Goal: Complete application form: Complete application form

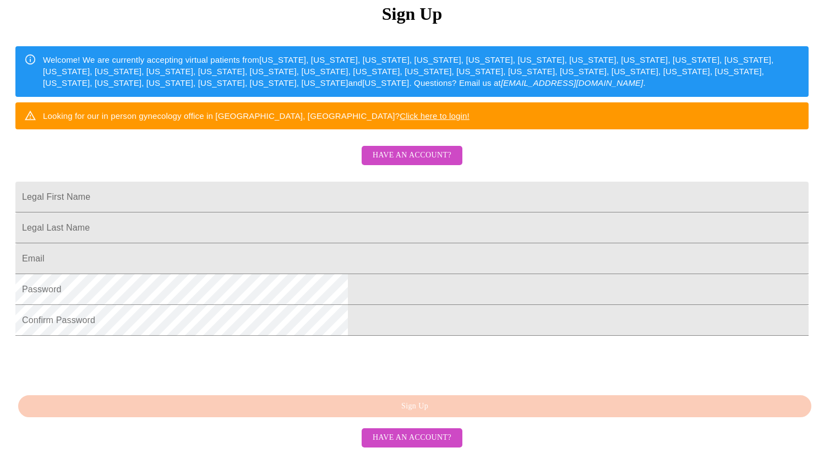
scroll to position [188, 0]
click at [410, 149] on span "Have an account?" at bounding box center [412, 156] width 79 height 14
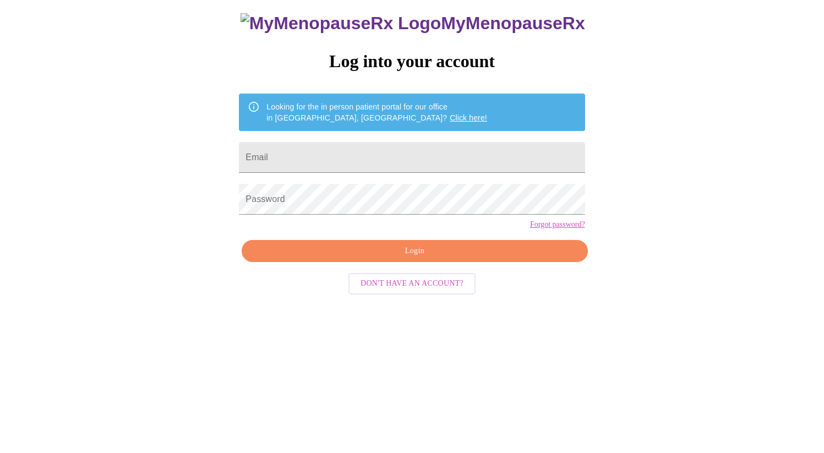
scroll to position [11, 0]
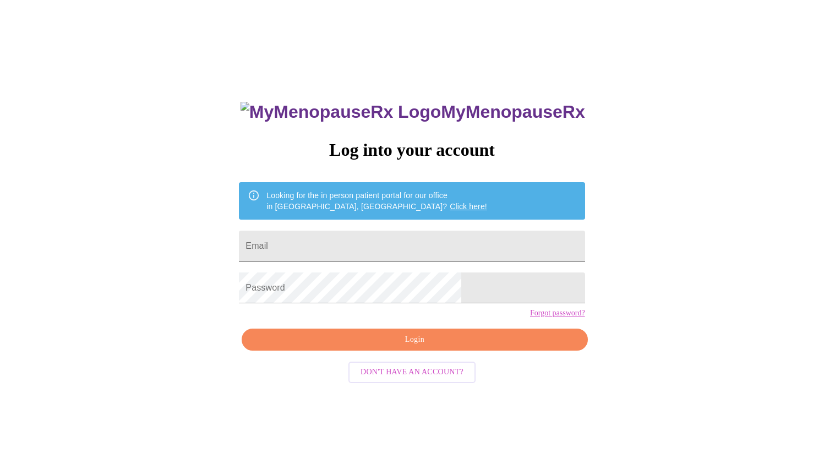
click at [353, 239] on input "Email" at bounding box center [412, 246] width 346 height 31
type input "[EMAIL_ADDRESS][DOMAIN_NAME]"
click at [403, 231] on input "[EMAIL_ADDRESS][DOMAIN_NAME]" at bounding box center [412, 246] width 346 height 31
click at [405, 244] on input "Email" at bounding box center [412, 246] width 346 height 31
type input "[EMAIL_ADDRESS][DOMAIN_NAME]"
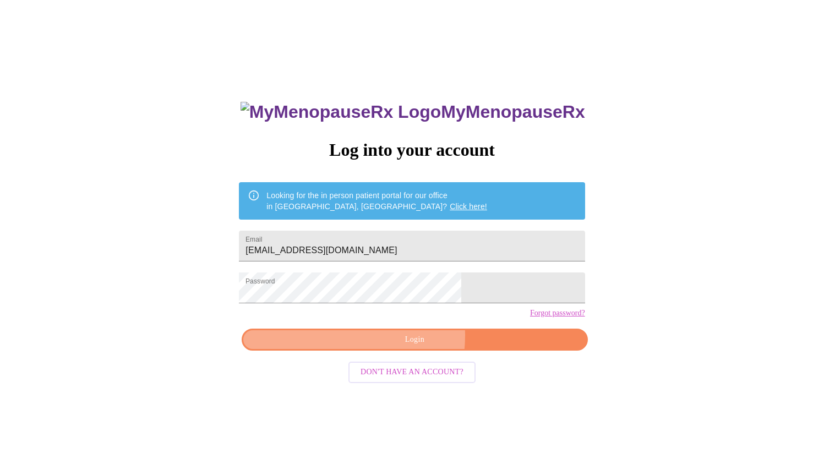
click at [383, 347] on span "Login" at bounding box center [414, 340] width 320 height 14
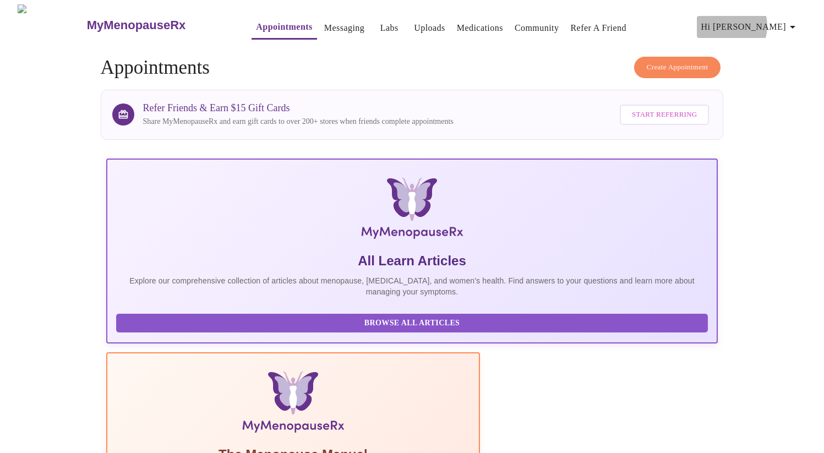
click at [767, 21] on span "Hi [PERSON_NAME]" at bounding box center [750, 26] width 98 height 15
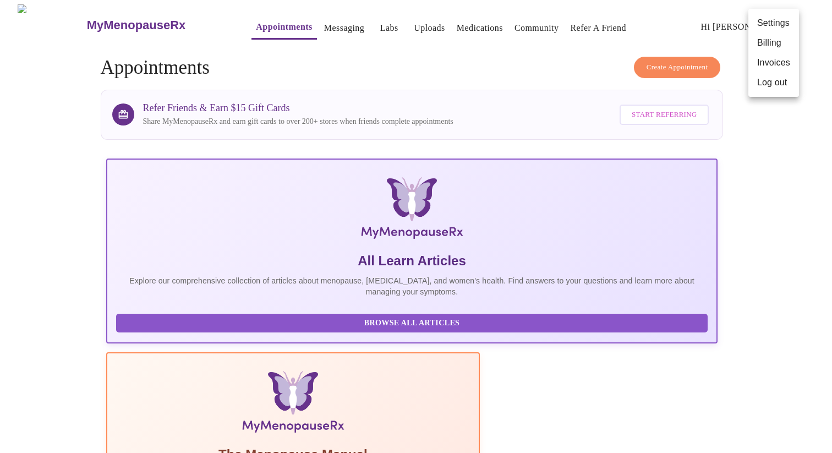
click at [85, 321] on div at bounding box center [416, 226] width 832 height 453
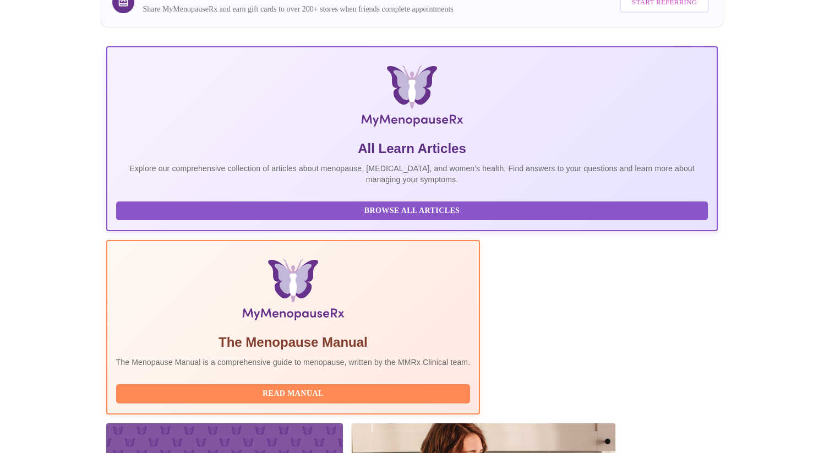
scroll to position [149, 0]
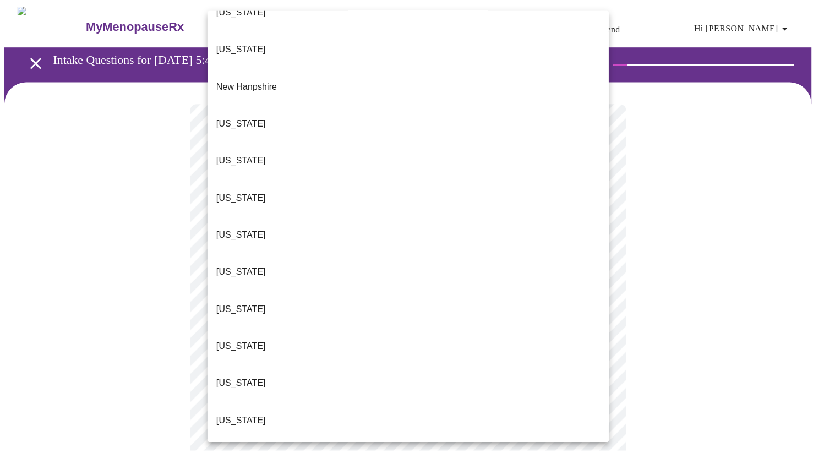
scroll to position [1005, 0]
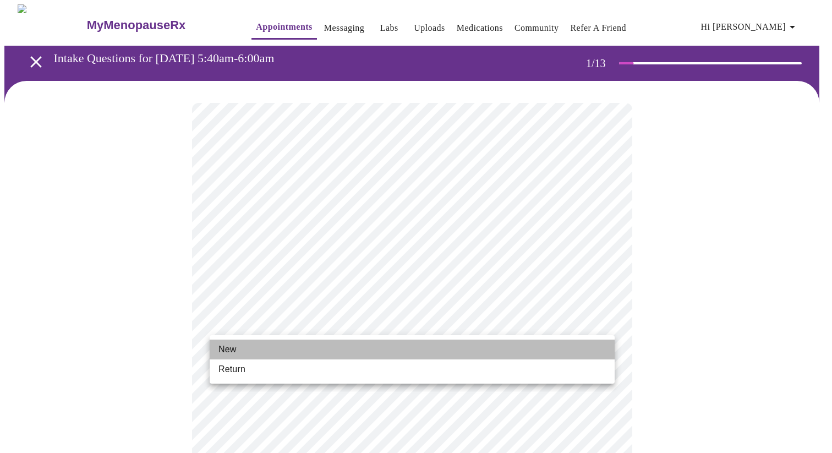
click at [364, 342] on li "New" at bounding box center [412, 350] width 405 height 20
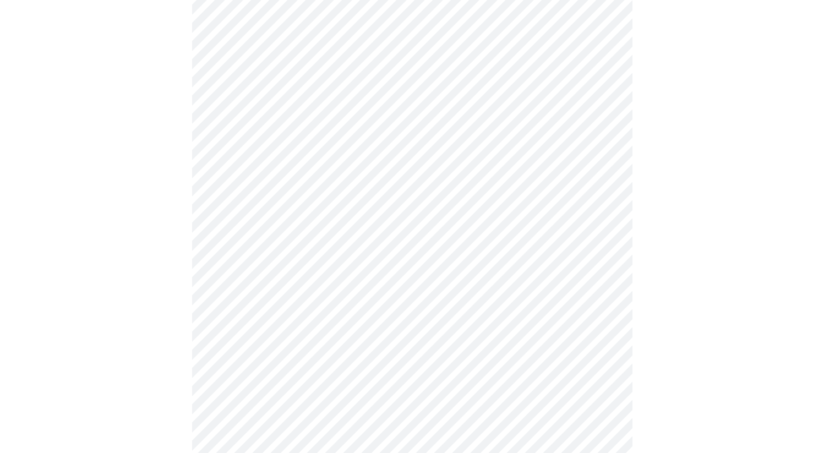
scroll to position [527, 0]
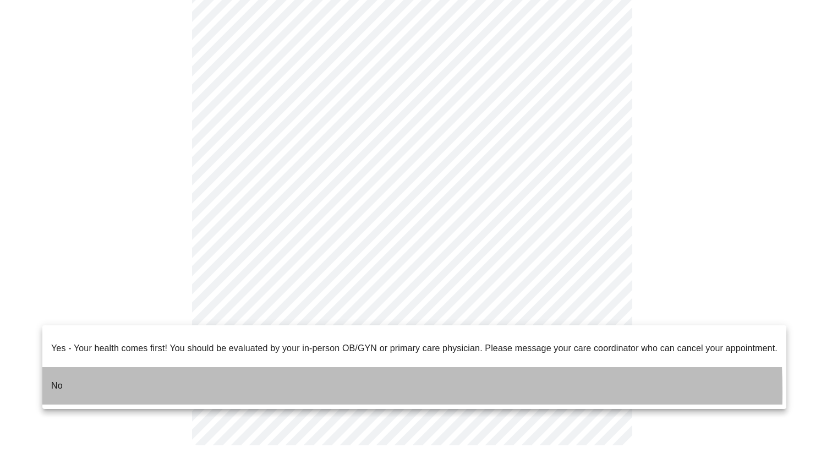
click at [156, 383] on li "No" at bounding box center [414, 385] width 744 height 37
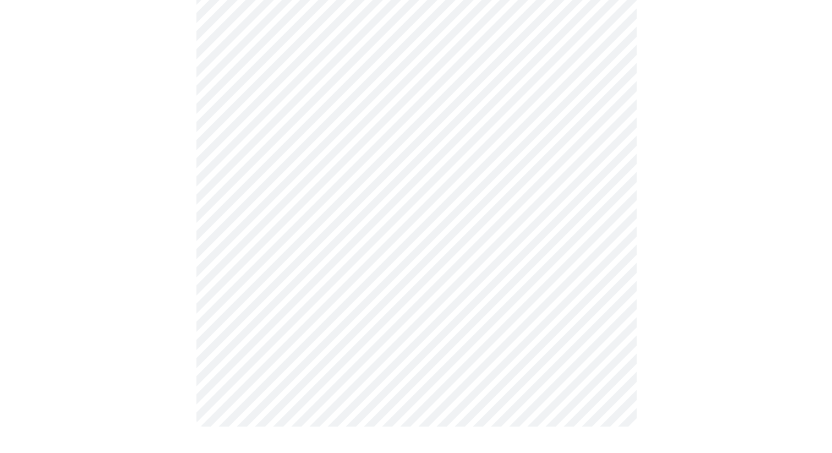
scroll to position [0, 0]
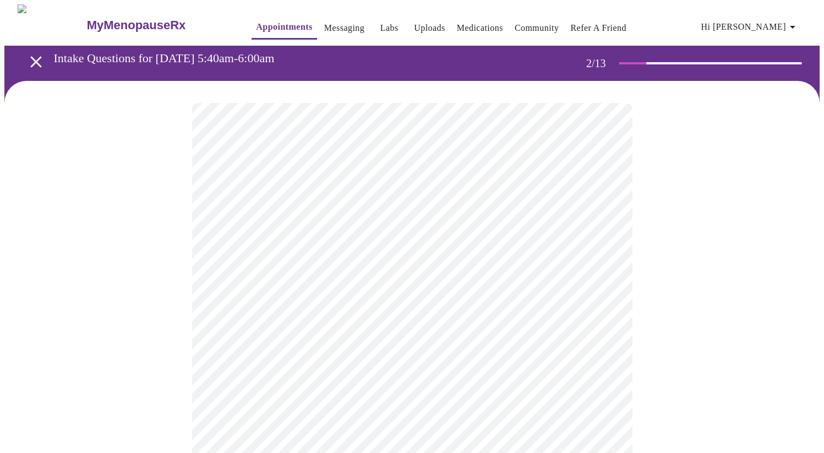
click at [433, 225] on body "MyMenopauseRx Appointments Messaging Labs Uploads Medications Community Refer a…" at bounding box center [411, 335] width 815 height 662
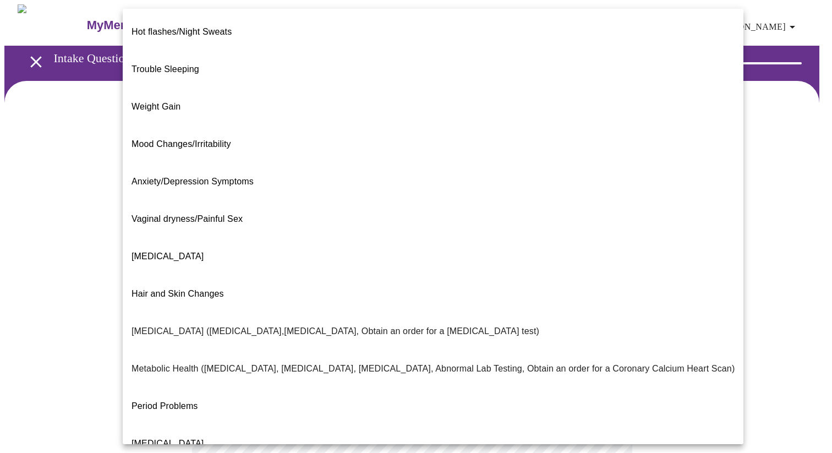
scroll to position [117, 0]
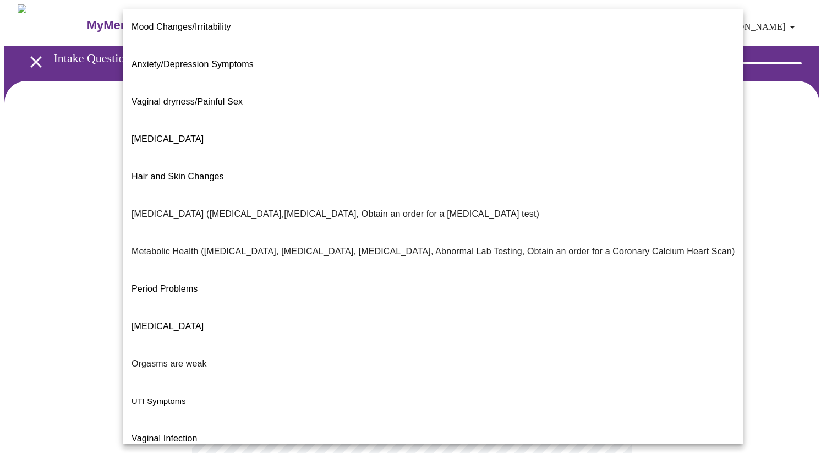
click at [56, 340] on div at bounding box center [416, 226] width 832 height 453
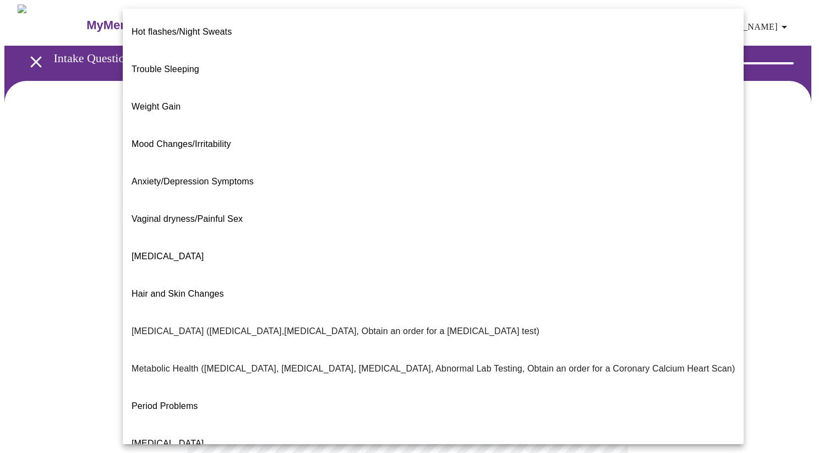
click at [439, 228] on body "MyMenopauseRx Appointments Messaging Labs Uploads Medications Community Refer a…" at bounding box center [411, 335] width 815 height 662
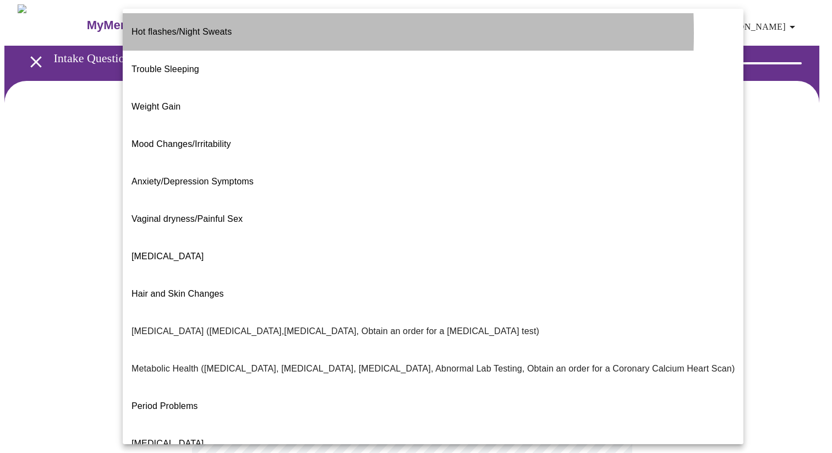
click at [187, 33] on span "Hot flashes/Night Sweats" at bounding box center [182, 32] width 100 height 31
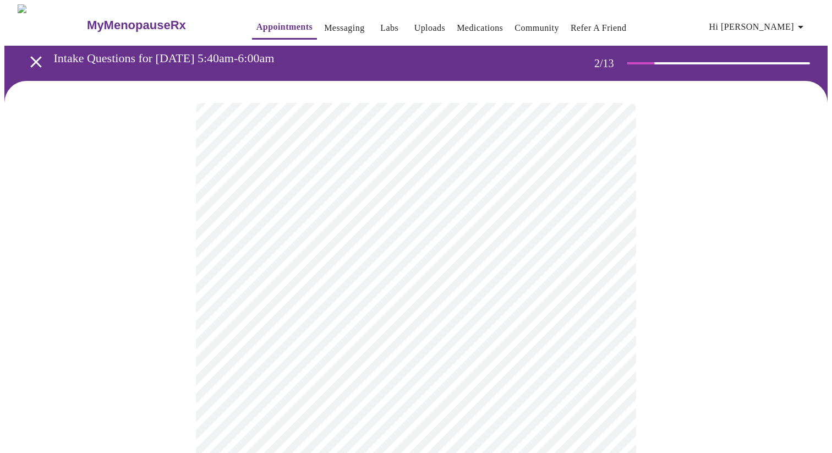
click at [390, 234] on body "MyMenopauseRx Appointments Messaging Labs Uploads Medications Community Refer a…" at bounding box center [415, 331] width 823 height 655
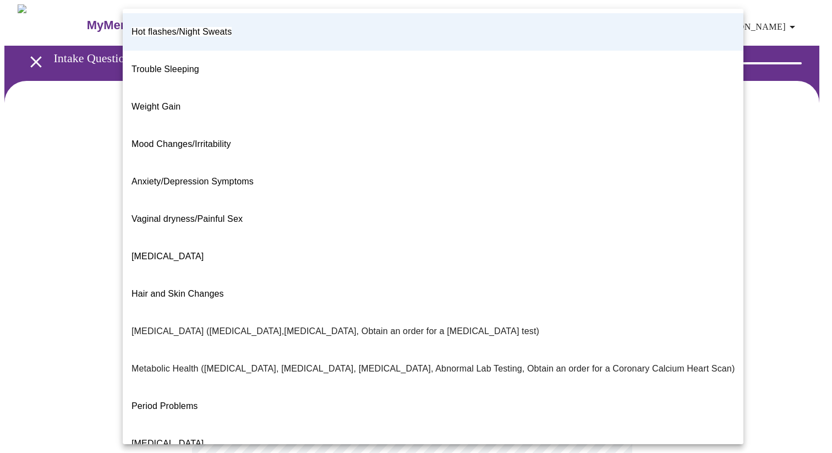
click at [182, 89] on li "Weight Gain" at bounding box center [433, 106] width 621 height 37
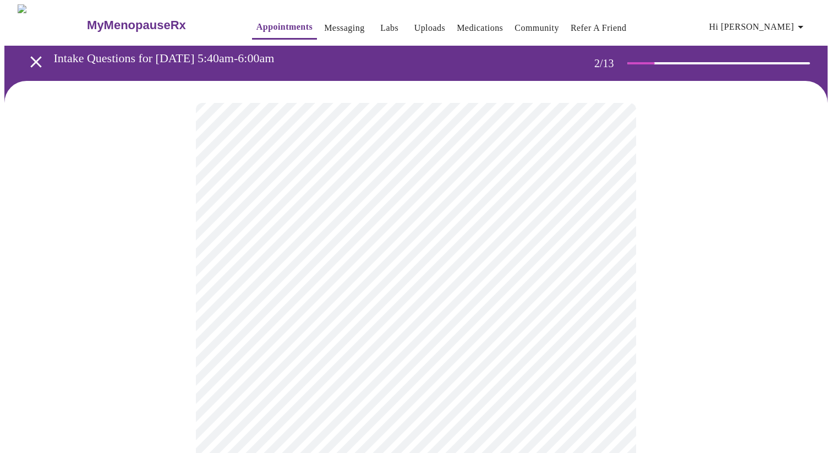
click at [407, 223] on body "MyMenopauseRx Appointments Messaging Labs Uploads Medications Community Refer a…" at bounding box center [415, 331] width 823 height 655
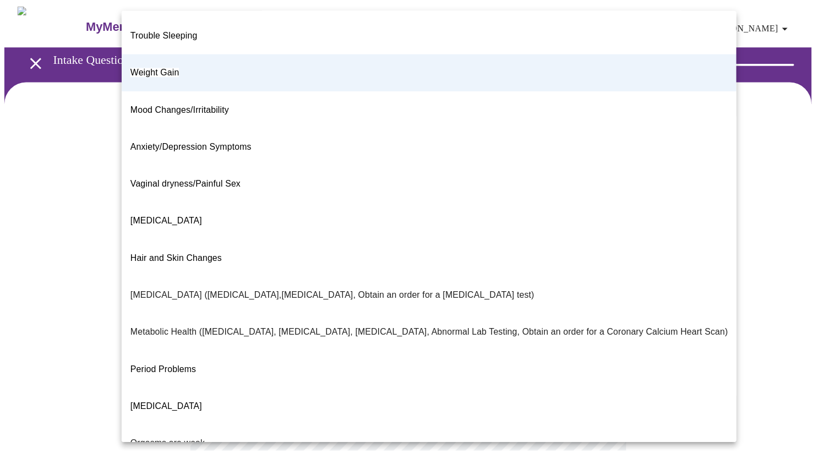
scroll to position [0, 0]
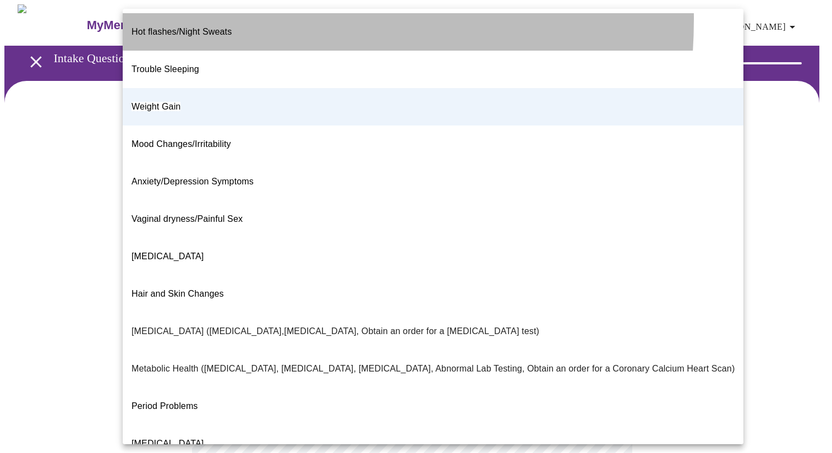
click at [204, 27] on span "Hot flashes/Night Sweats" at bounding box center [182, 31] width 100 height 9
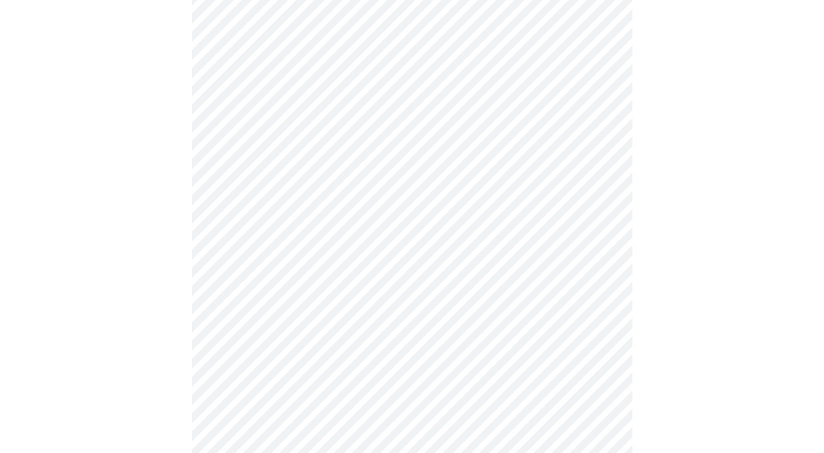
scroll to position [107, 0]
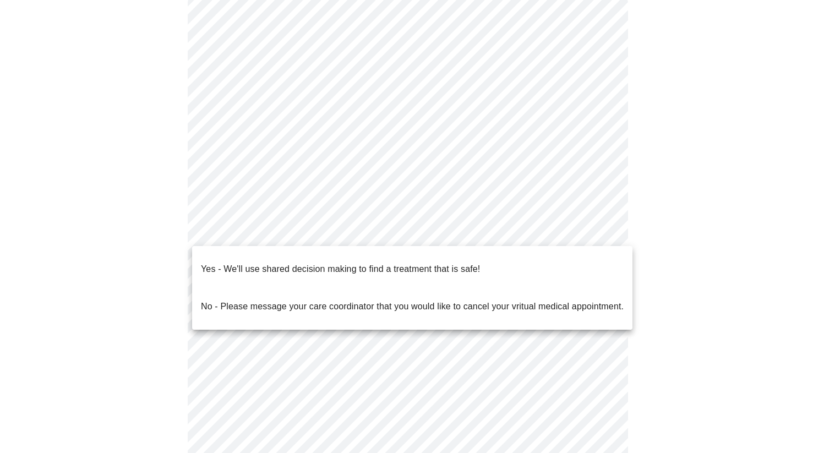
click at [388, 232] on body "MyMenopauseRx Appointments Messaging Labs Uploads Medications Community Refer a…" at bounding box center [411, 225] width 815 height 655
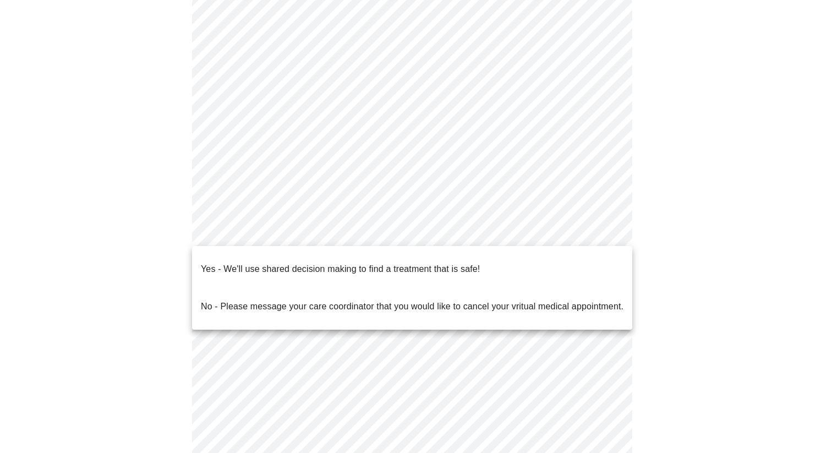
click at [95, 238] on div at bounding box center [416, 226] width 832 height 453
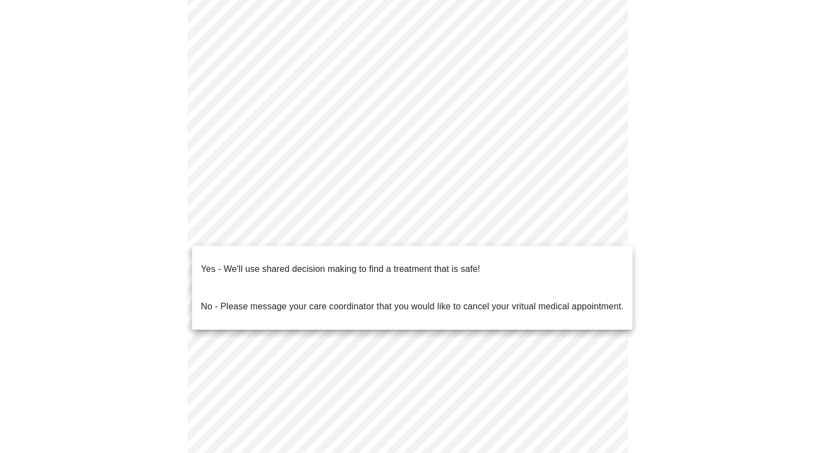
click at [346, 223] on body "MyMenopauseRx Appointments Messaging Labs Uploads Medications Community Refer a…" at bounding box center [411, 225] width 815 height 655
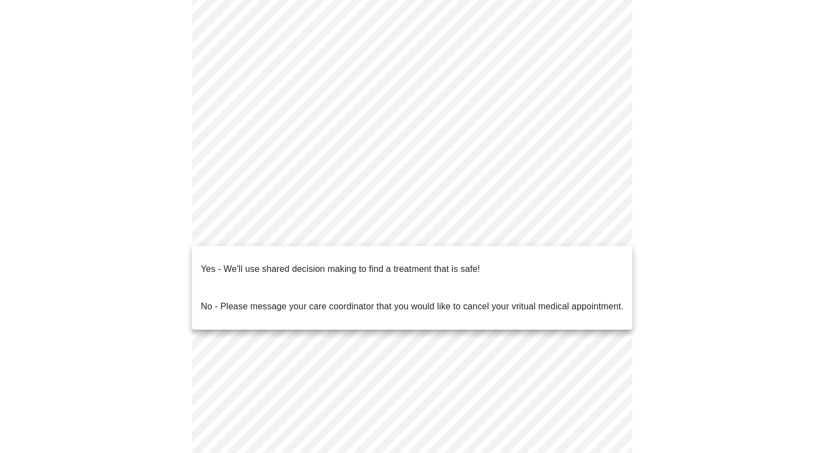
click at [534, 268] on li "Yes - We'll use shared decision making to find a treatment that is safe!" at bounding box center [412, 268] width 440 height 37
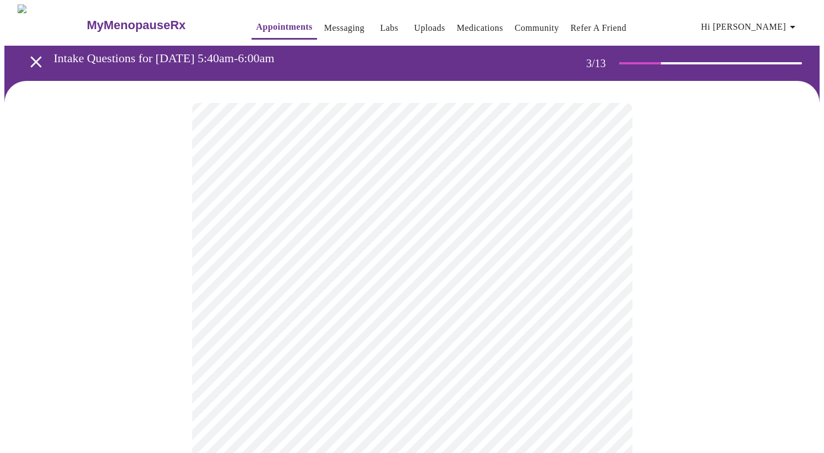
scroll to position [14, 0]
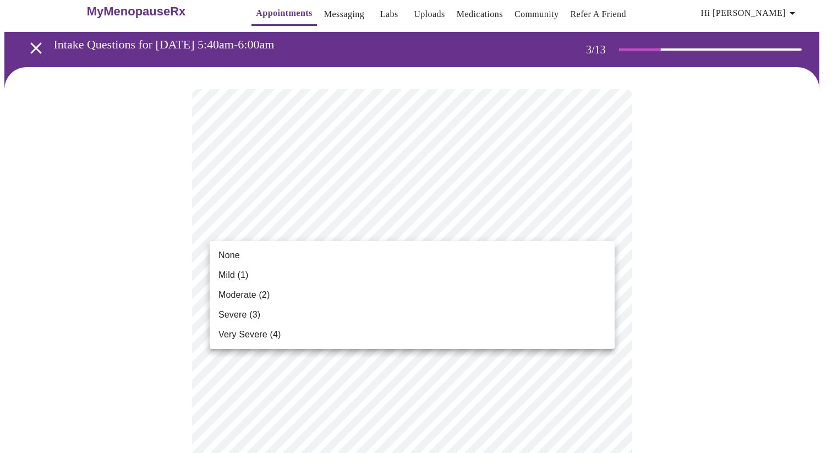
click at [456, 322] on li "Severe (3)" at bounding box center [412, 315] width 405 height 20
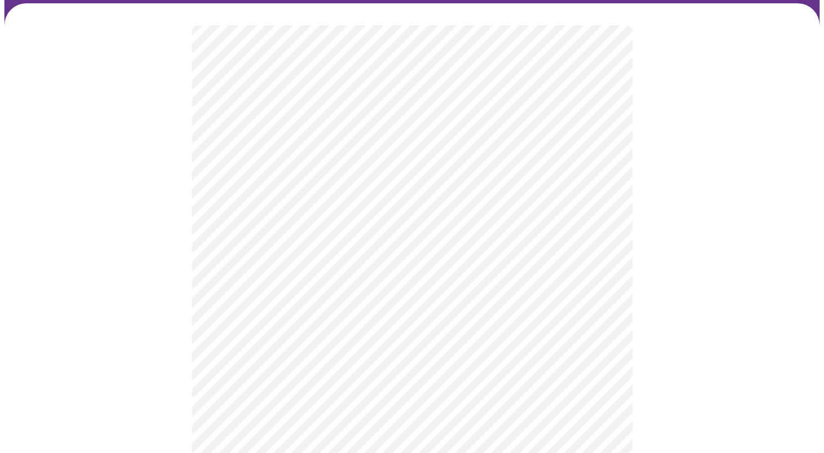
scroll to position [91, 0]
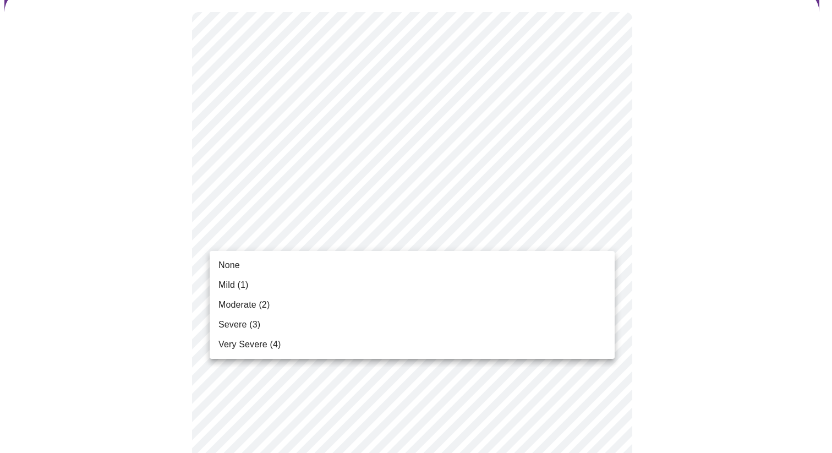
click at [360, 272] on li "None" at bounding box center [412, 265] width 405 height 20
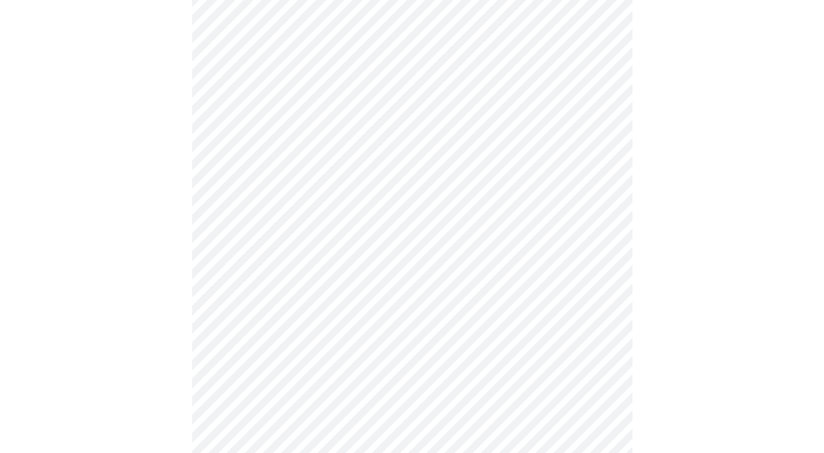
scroll to position [187, 0]
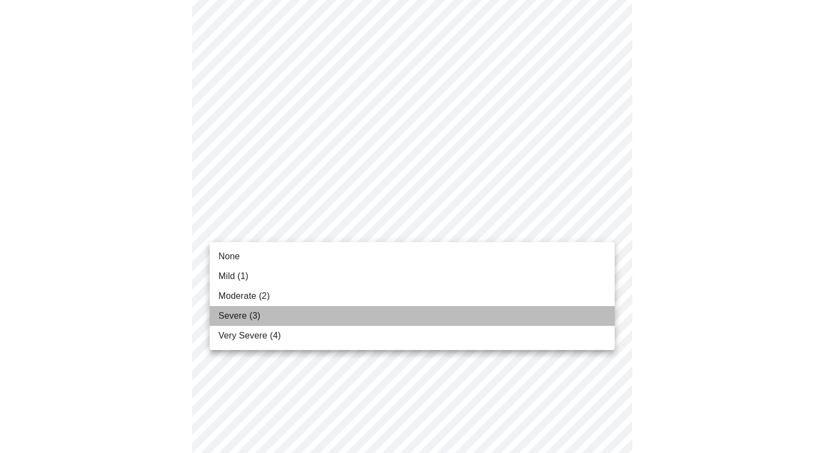
click at [387, 316] on li "Severe (3)" at bounding box center [412, 316] width 405 height 20
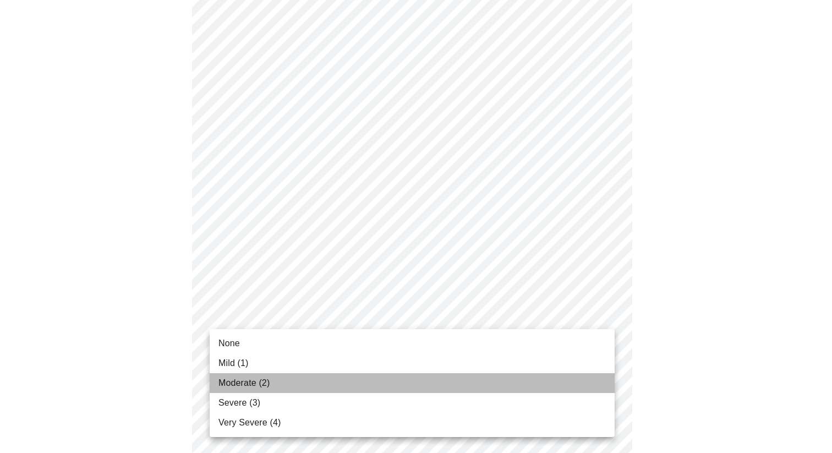
click at [454, 379] on li "Moderate (2)" at bounding box center [412, 383] width 405 height 20
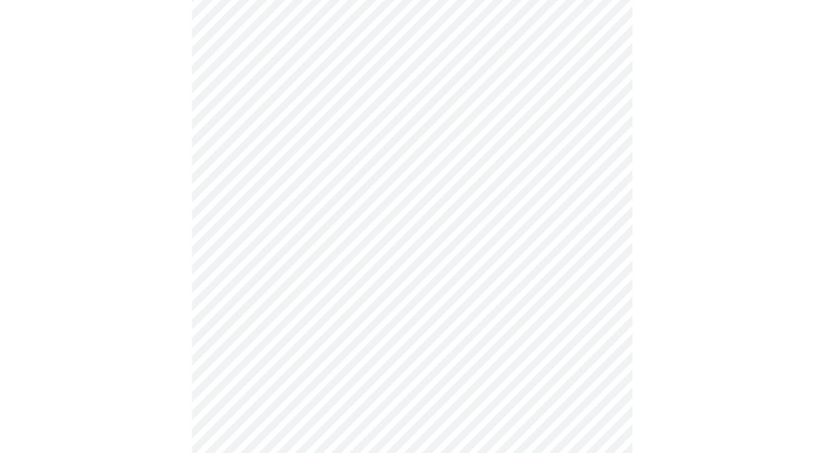
scroll to position [348, 0]
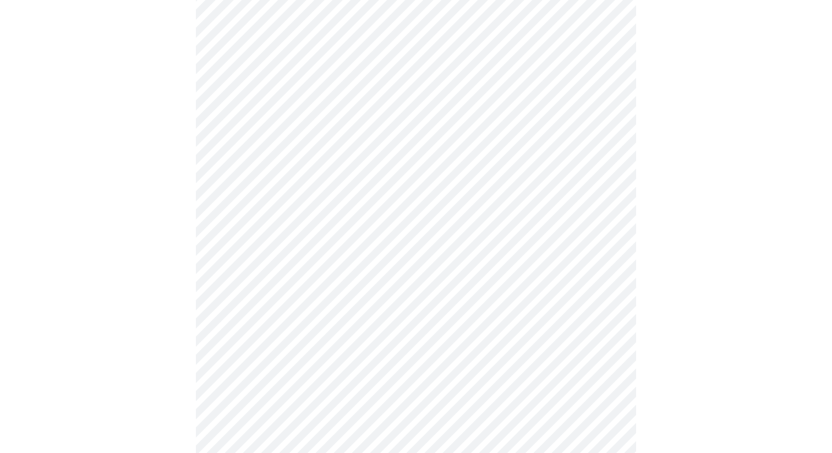
click at [456, 232] on body "MyMenopauseRx Appointments Messaging Labs Uploads Medications Community Refer a…" at bounding box center [415, 358] width 823 height 1403
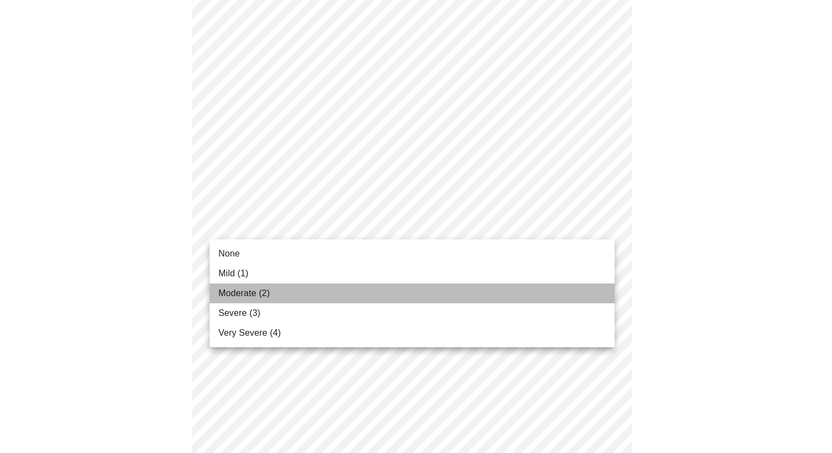
click at [392, 298] on li "Moderate (2)" at bounding box center [412, 293] width 405 height 20
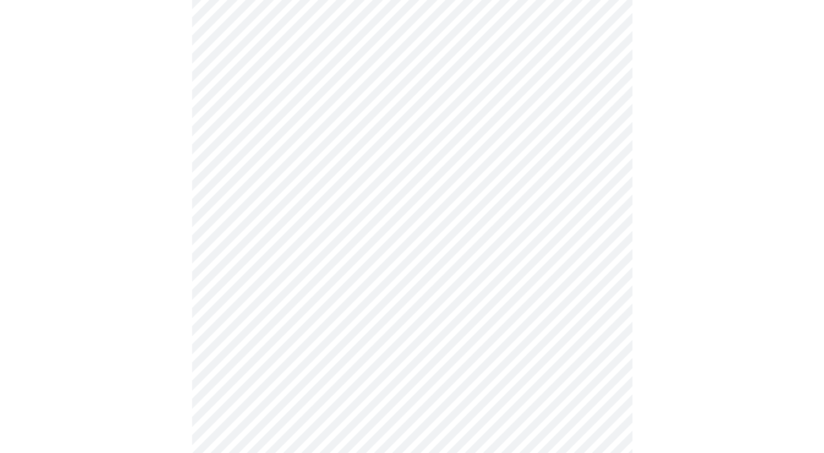
scroll to position [444, 0]
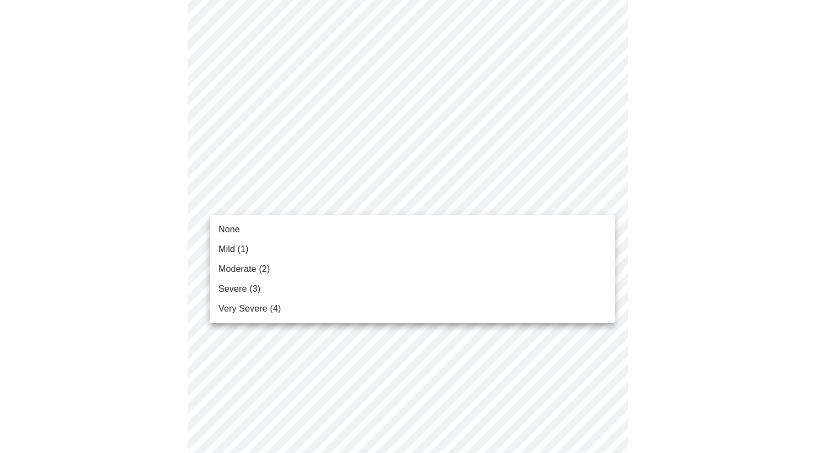
click at [379, 203] on body "MyMenopauseRx Appointments Messaging Labs Uploads Medications Community Refer a…" at bounding box center [411, 254] width 815 height 1387
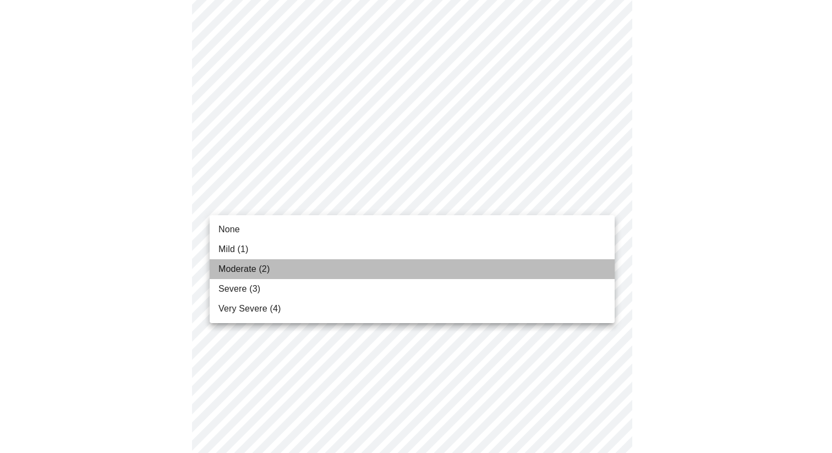
click at [362, 274] on li "Moderate (2)" at bounding box center [412, 269] width 405 height 20
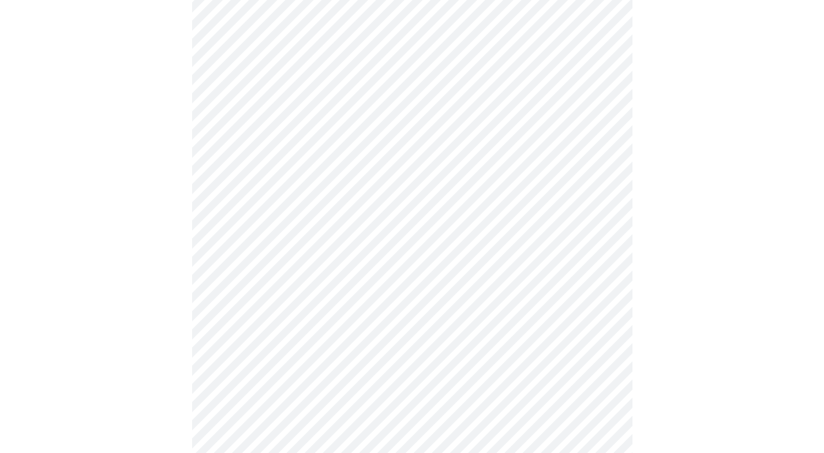
scroll to position [543, 0]
click at [370, 189] on body "MyMenopauseRx Appointments Messaging Labs Uploads Medications Community Refer a…" at bounding box center [411, 148] width 815 height 1372
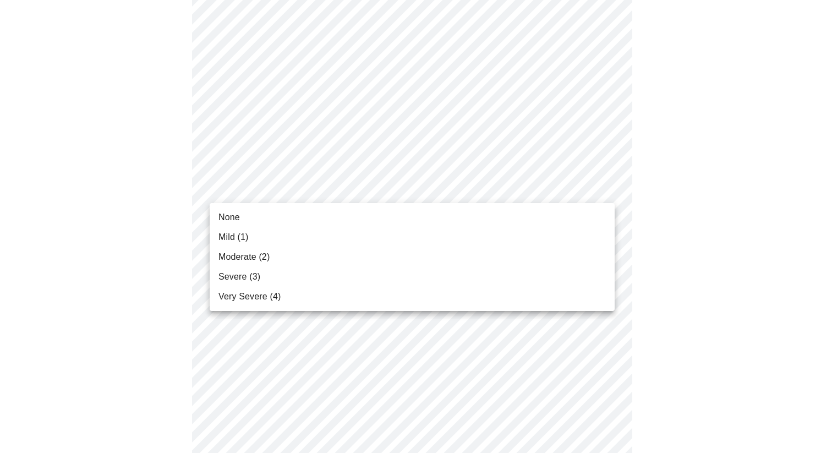
click at [354, 276] on li "Severe (3)" at bounding box center [412, 277] width 405 height 20
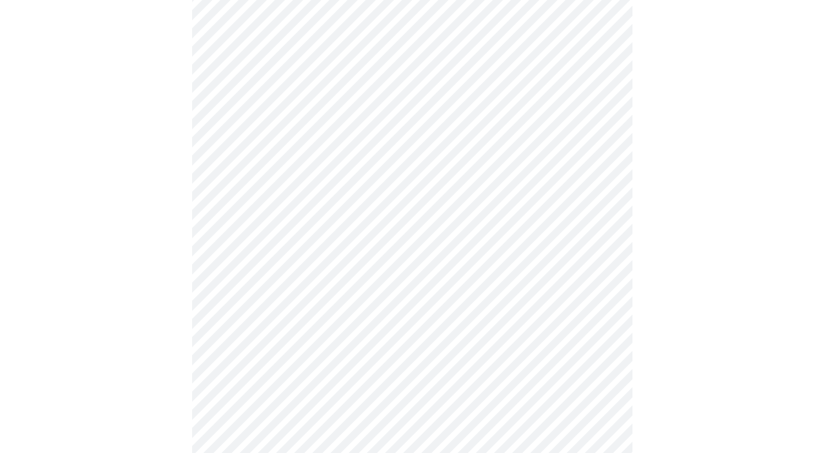
scroll to position [675, 0]
click at [487, 157] on body "MyMenopauseRx Appointments Messaging Labs Uploads Medications Community Refer a…" at bounding box center [411, 7] width 815 height 1356
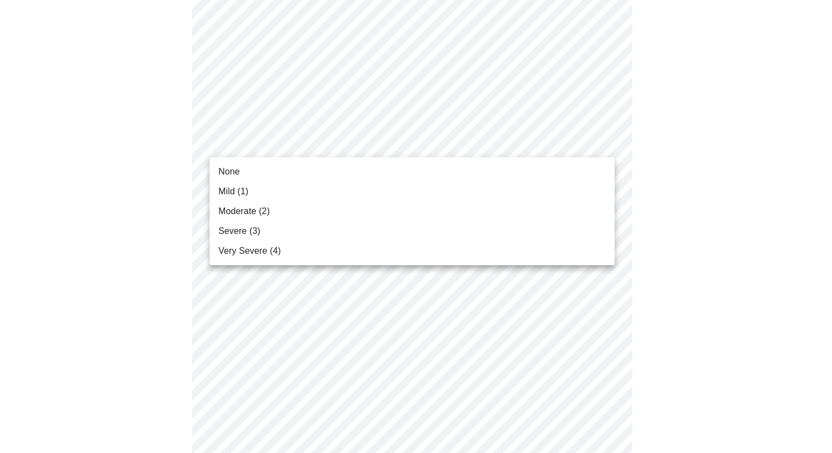
click at [452, 232] on li "Severe (3)" at bounding box center [412, 231] width 405 height 20
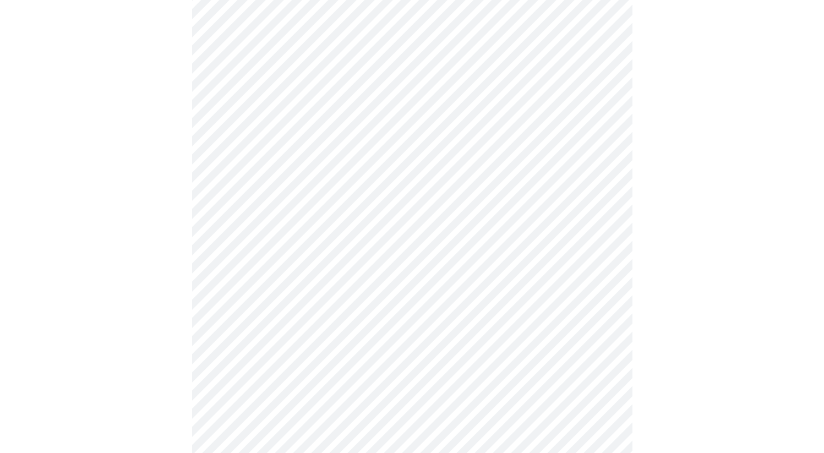
scroll to position [708, 0]
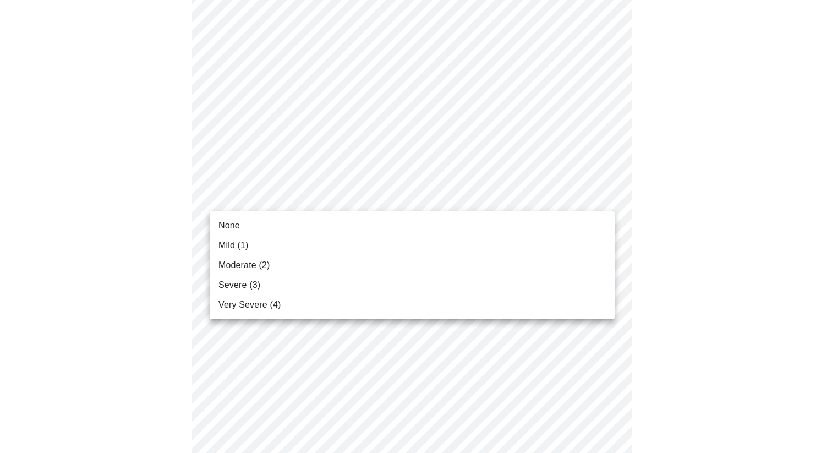
click at [497, 290] on li "Severe (3)" at bounding box center [412, 285] width 405 height 20
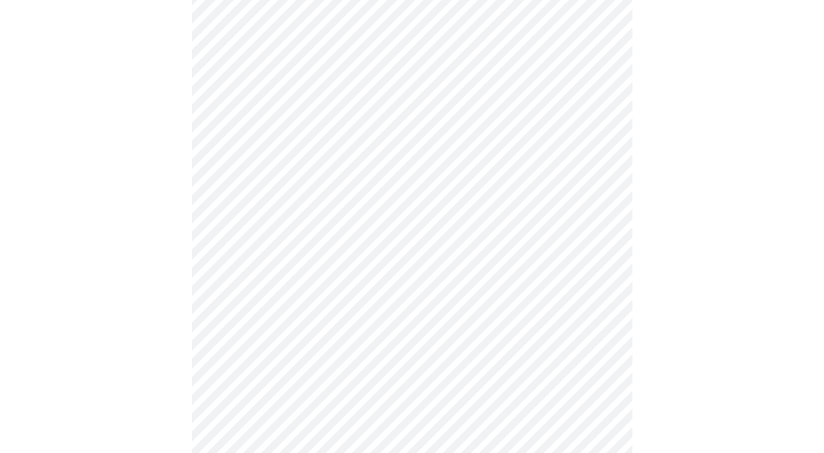
scroll to position [788, 0]
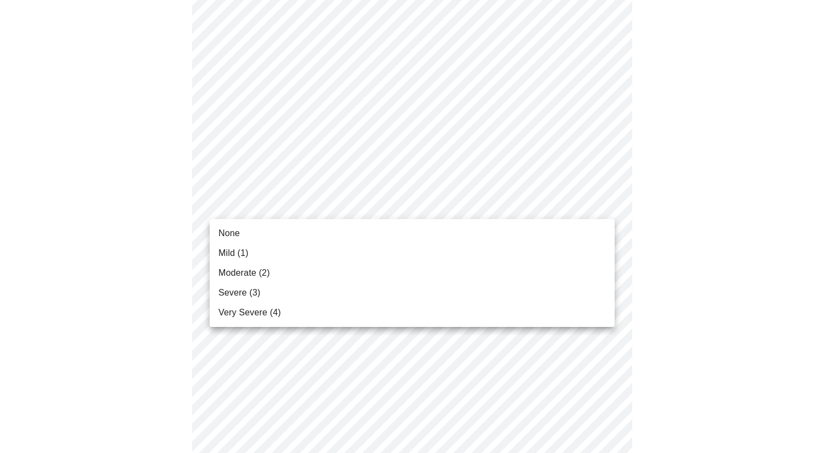
click at [437, 271] on li "Moderate (2)" at bounding box center [412, 273] width 405 height 20
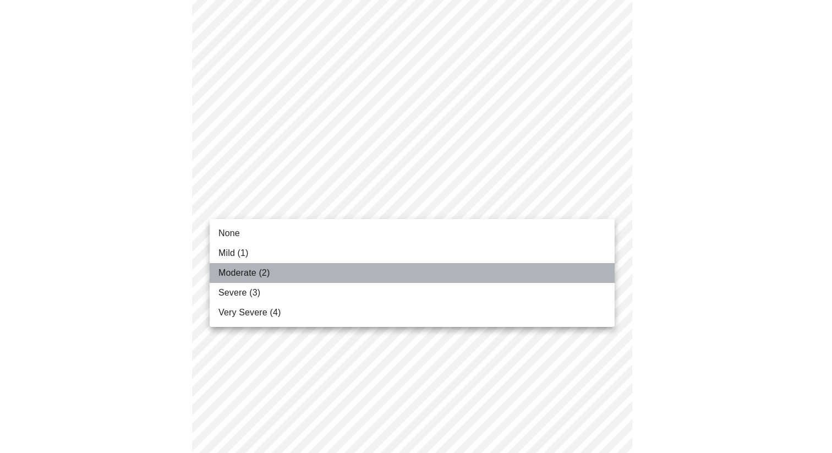
click at [478, 265] on li "Moderate (2)" at bounding box center [412, 273] width 405 height 20
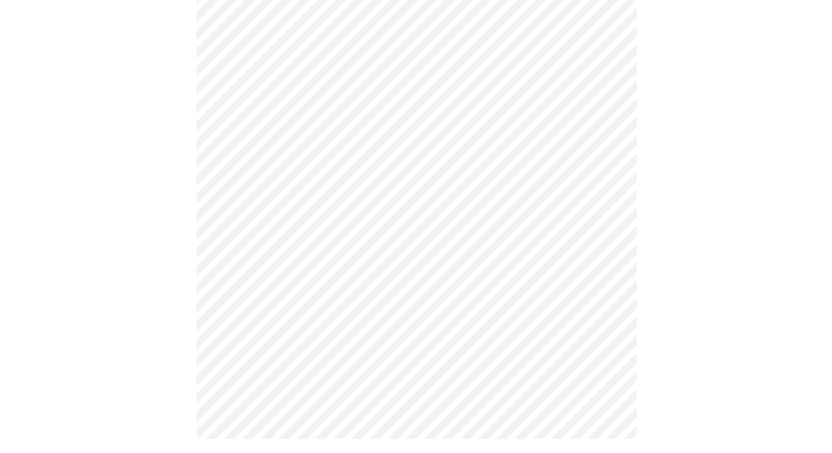
scroll to position [857, 0]
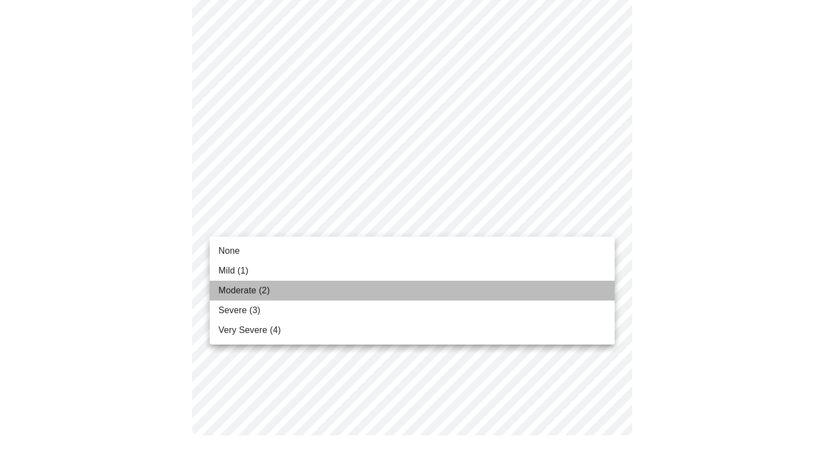
click at [473, 295] on li "Moderate (2)" at bounding box center [412, 291] width 405 height 20
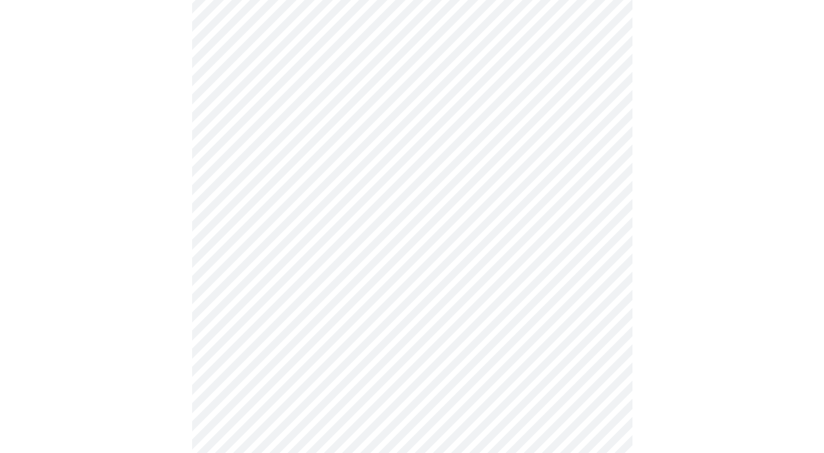
scroll to position [338, 0]
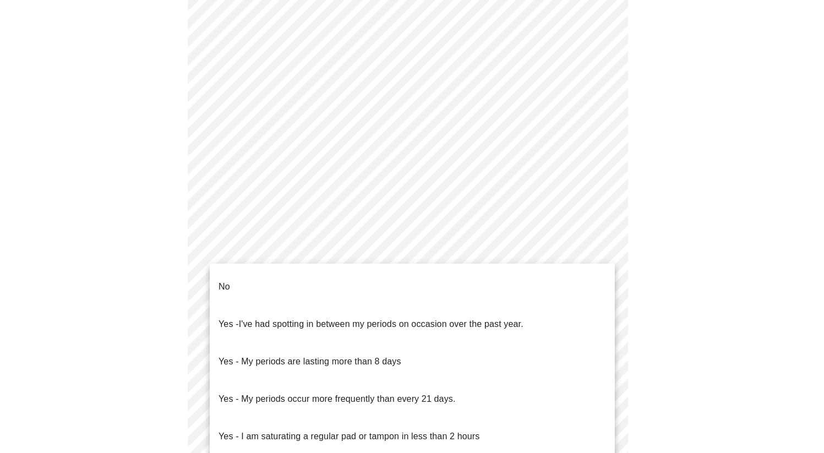
click at [347, 292] on body "MyMenopauseRx Appointments Messaging Labs Uploads Medications Community Refer a…" at bounding box center [411, 187] width 815 height 1042
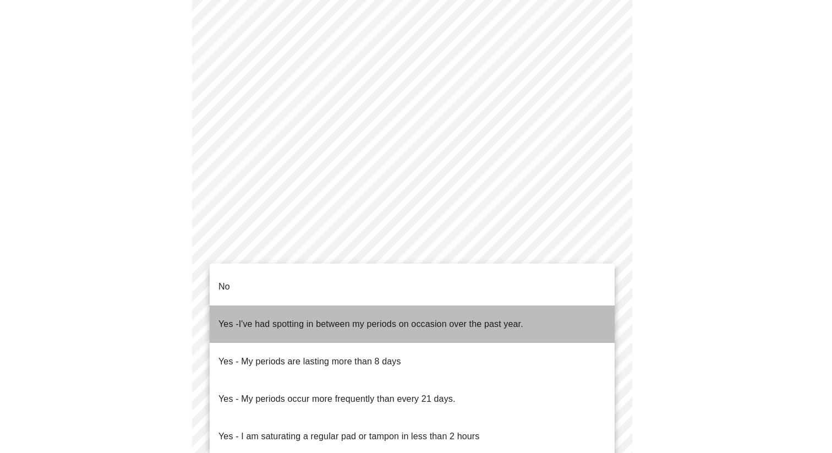
click at [544, 306] on li "Yes - I've had spotting in between my periods on occasion over the past year." at bounding box center [412, 324] width 405 height 37
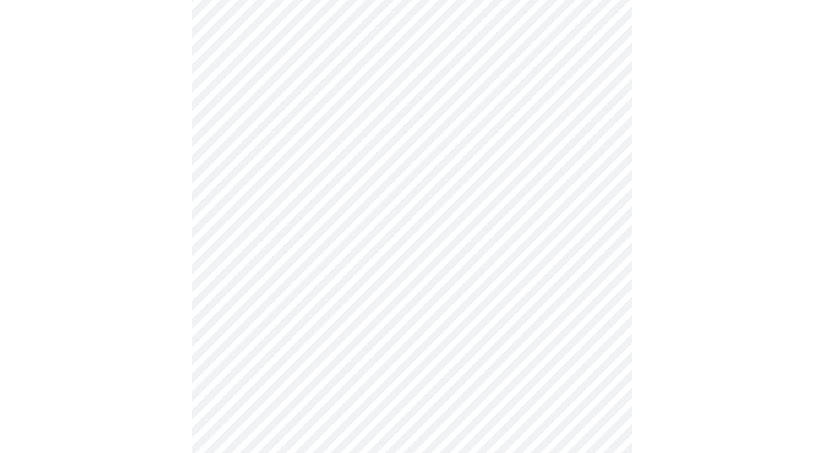
scroll to position [427, 0]
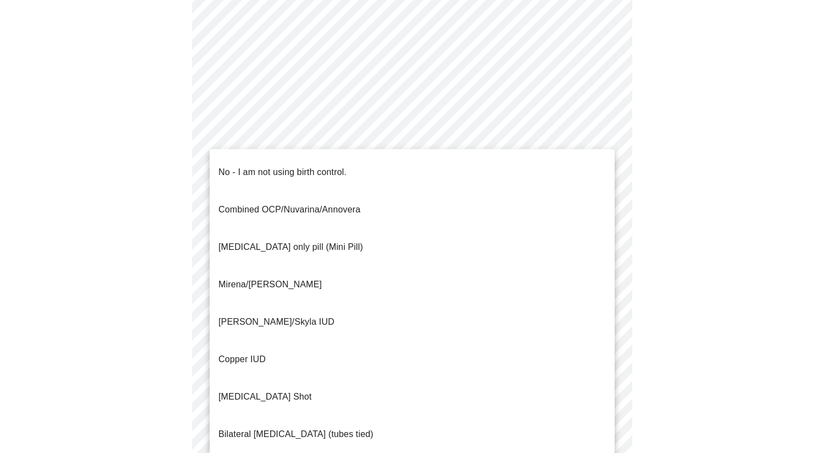
click at [433, 281] on body "MyMenopauseRx Appointments Messaging Labs Uploads Medications Community Refer a…" at bounding box center [415, 95] width 823 height 1035
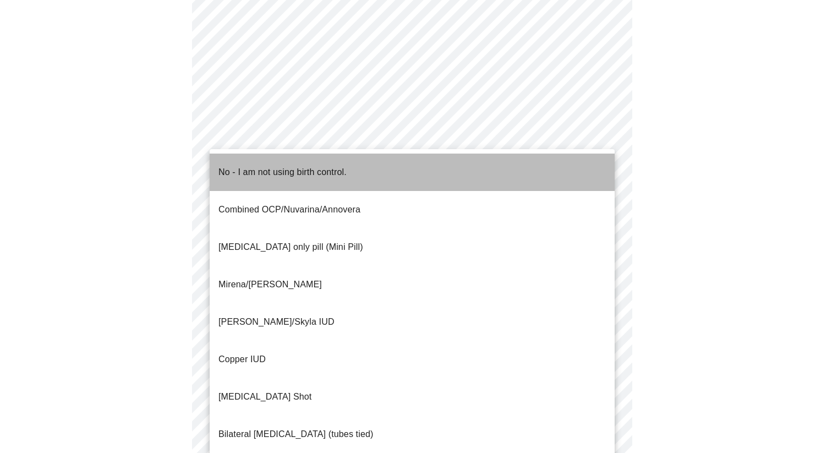
click at [375, 170] on li "No - I am not using birth control." at bounding box center [412, 172] width 405 height 37
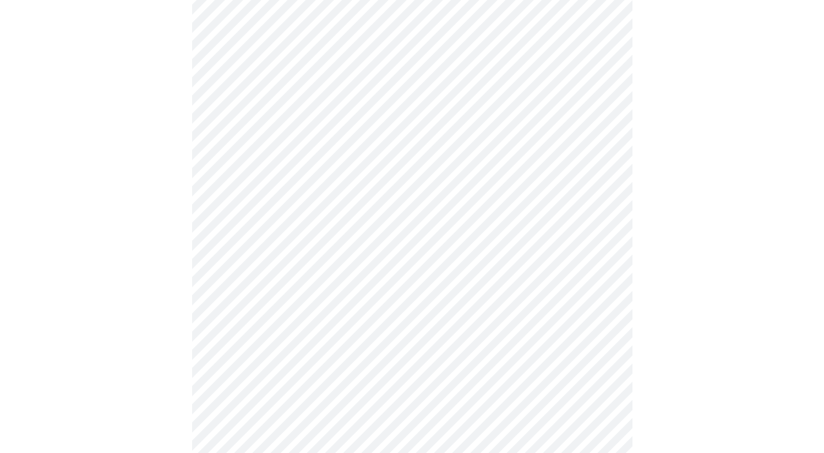
scroll to position [547, 0]
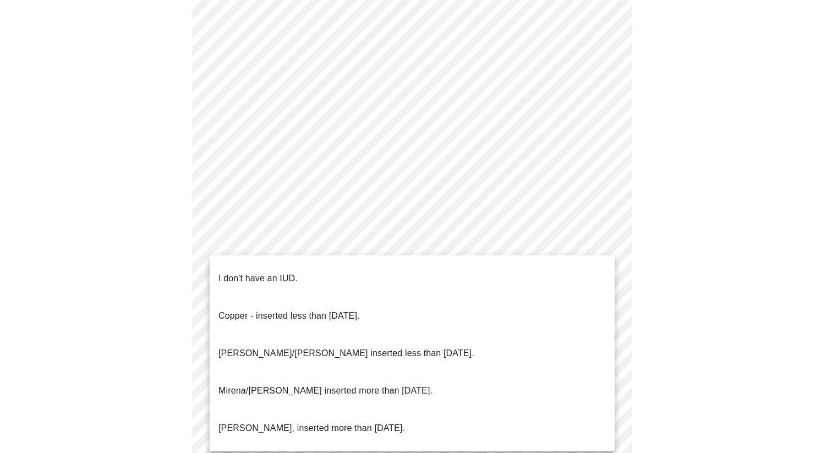
click at [394, 262] on li "I don't have an IUD." at bounding box center [412, 278] width 405 height 37
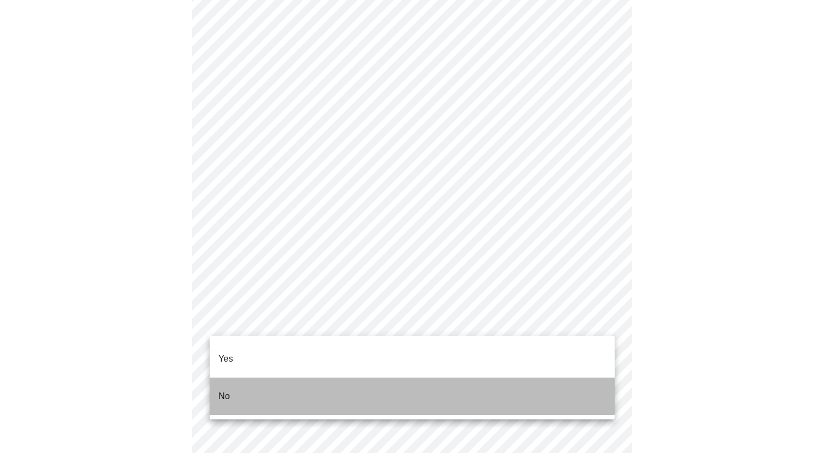
click at [390, 378] on li "No" at bounding box center [412, 396] width 405 height 37
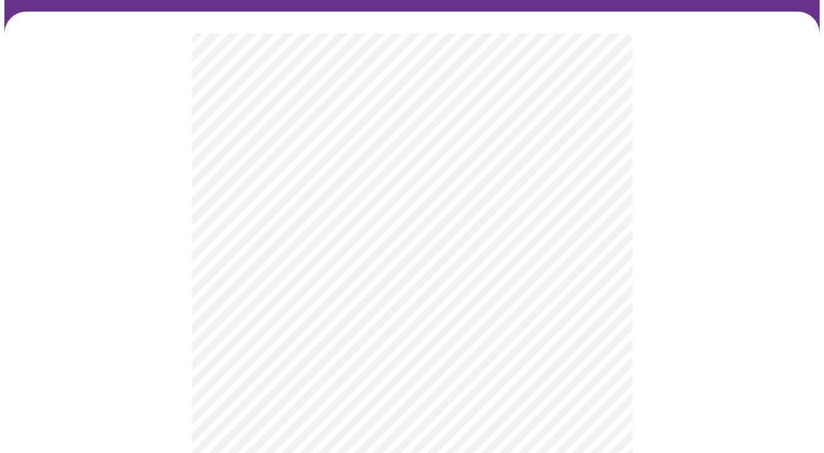
scroll to position [83, 0]
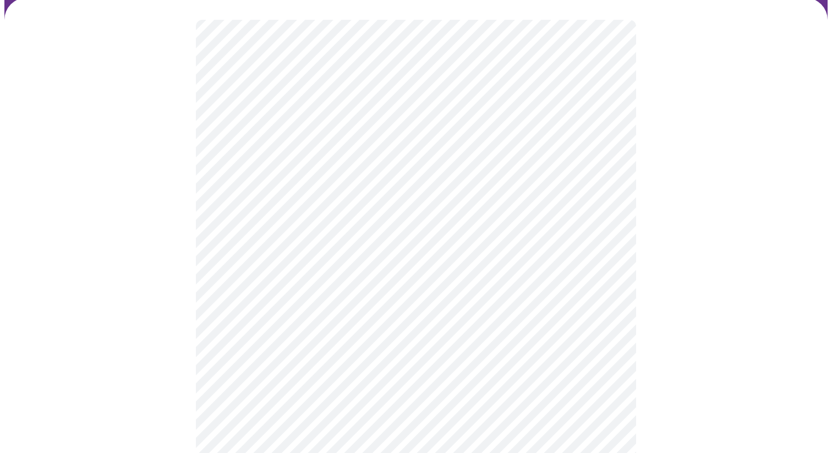
click at [462, 207] on body "MyMenopauseRx Appointments Messaging Labs Uploads Medications Community Refer a…" at bounding box center [415, 315] width 823 height 789
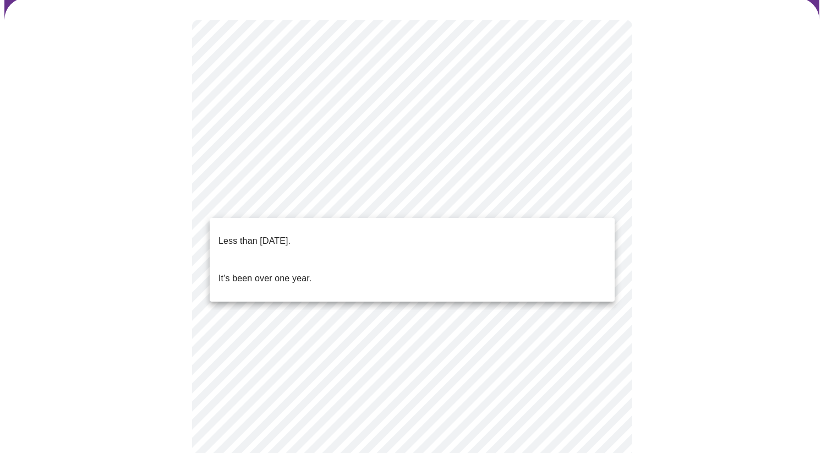
click at [453, 225] on li "Less than [DATE]." at bounding box center [412, 240] width 405 height 37
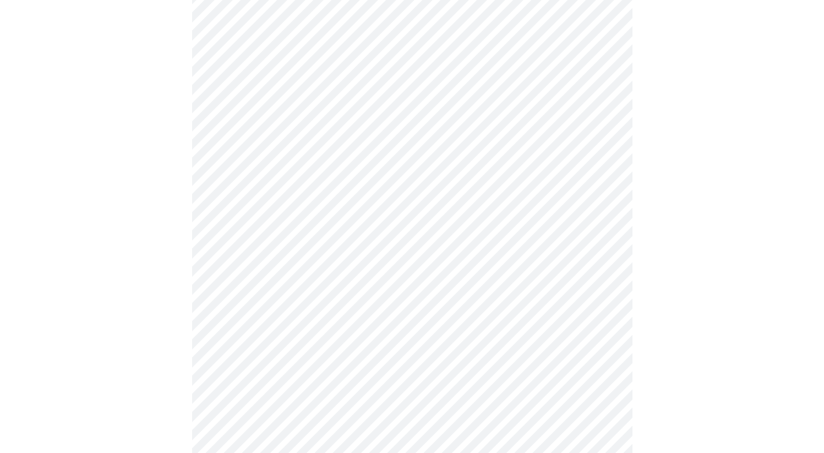
scroll to position [108, 0]
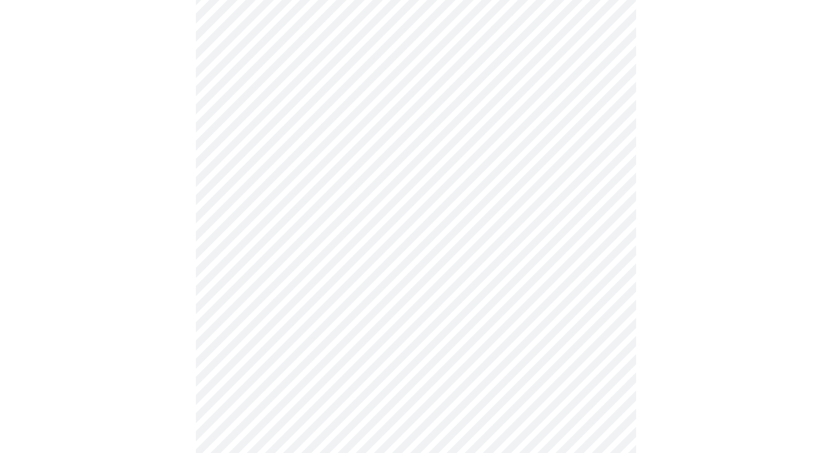
click at [375, 197] on body "MyMenopauseRx Appointments Messaging Labs Uploads Medications Community Refer a…" at bounding box center [415, 253] width 823 height 712
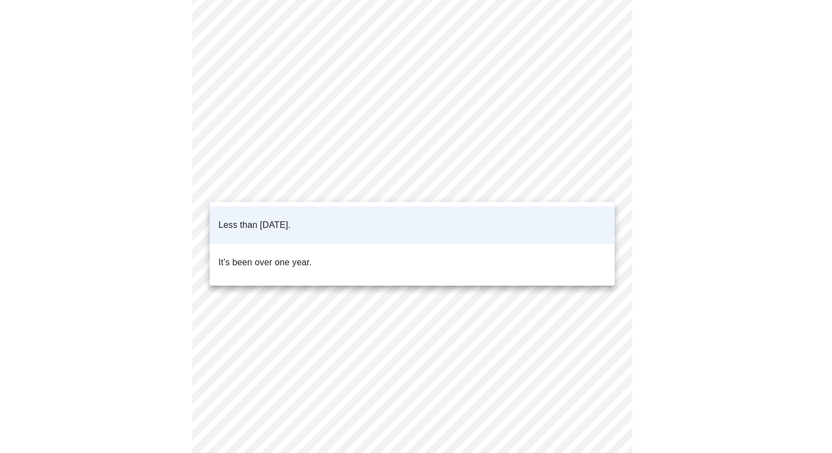
click at [426, 323] on div at bounding box center [416, 226] width 832 height 453
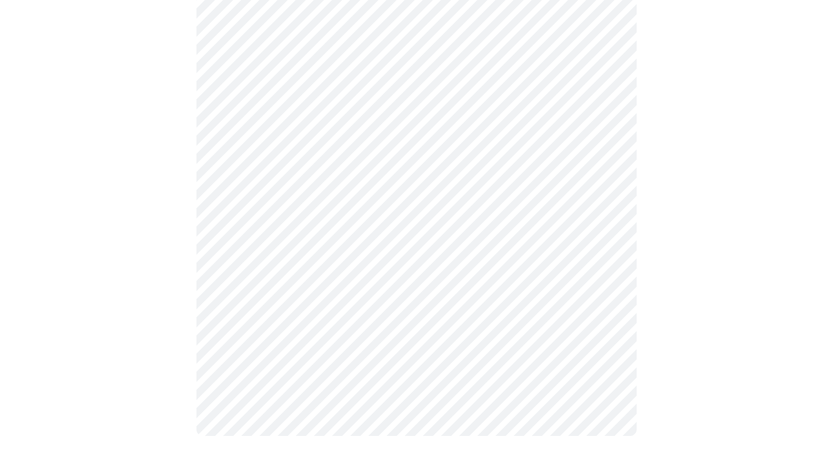
scroll to position [0, 0]
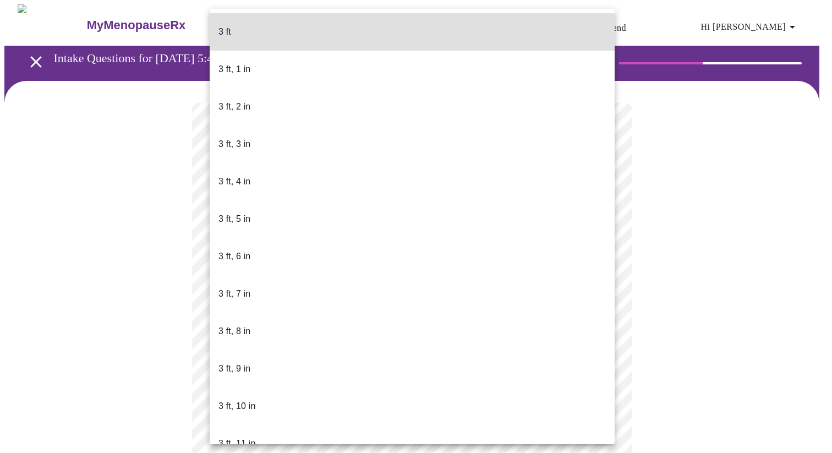
click at [490, 311] on body "MyMenopauseRx Appointments Messaging Labs Uploads Medications Community Refer a…" at bounding box center [415, 298] width 823 height 588
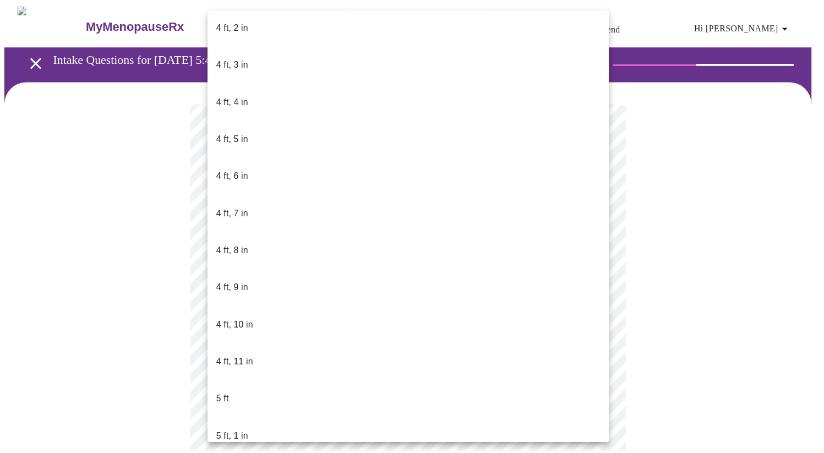
scroll to position [529, 0]
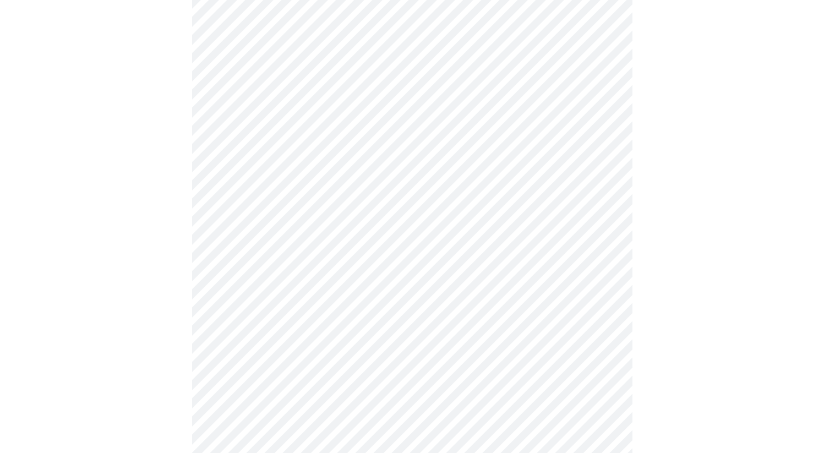
scroll to position [2775, 0]
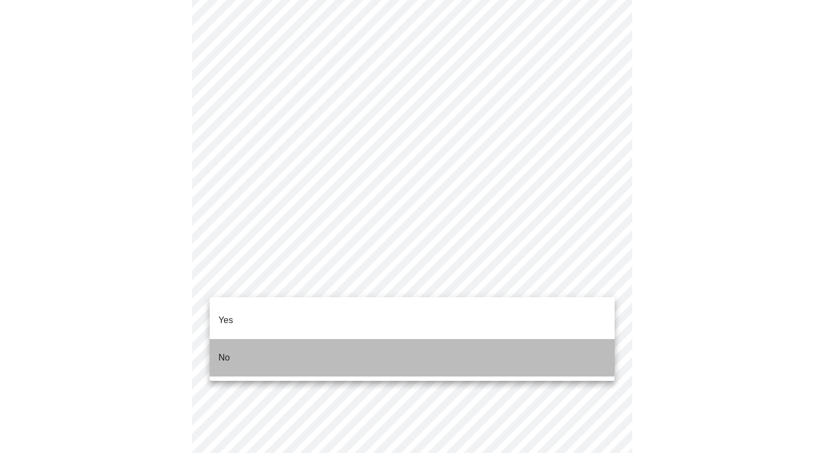
click at [385, 339] on li "No" at bounding box center [412, 357] width 405 height 37
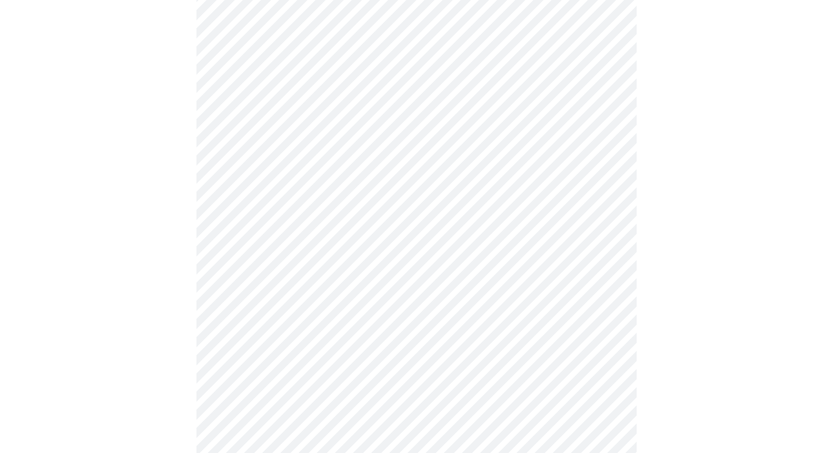
scroll to position [622, 0]
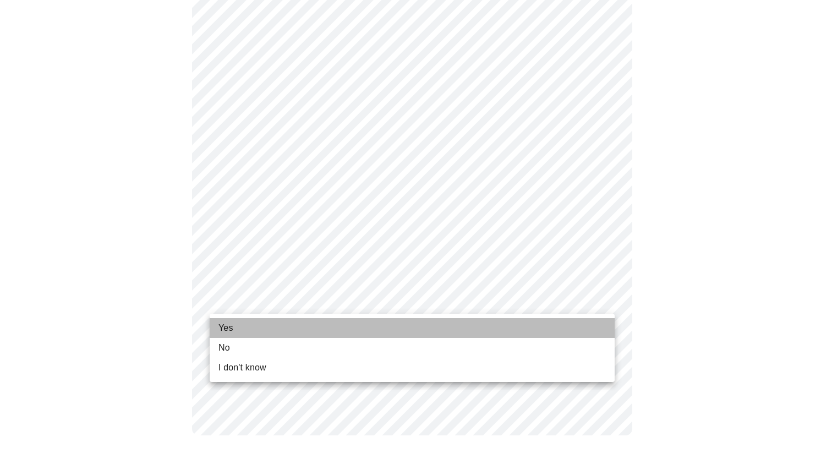
click at [319, 329] on li "Yes" at bounding box center [412, 328] width 405 height 20
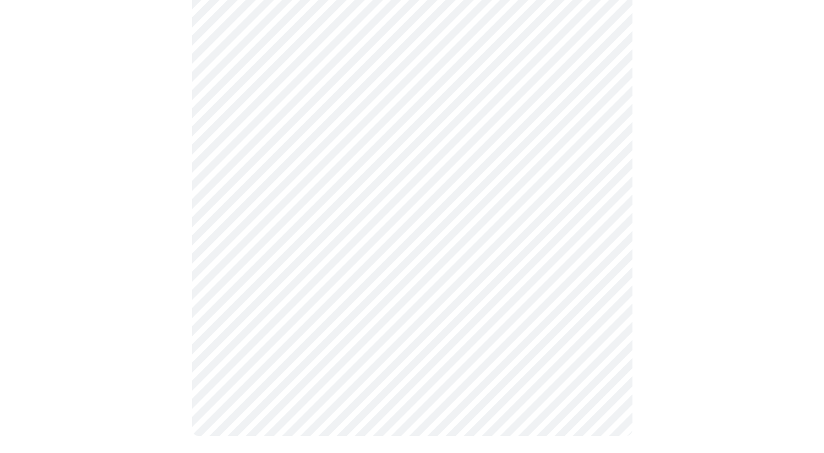
scroll to position [0, 0]
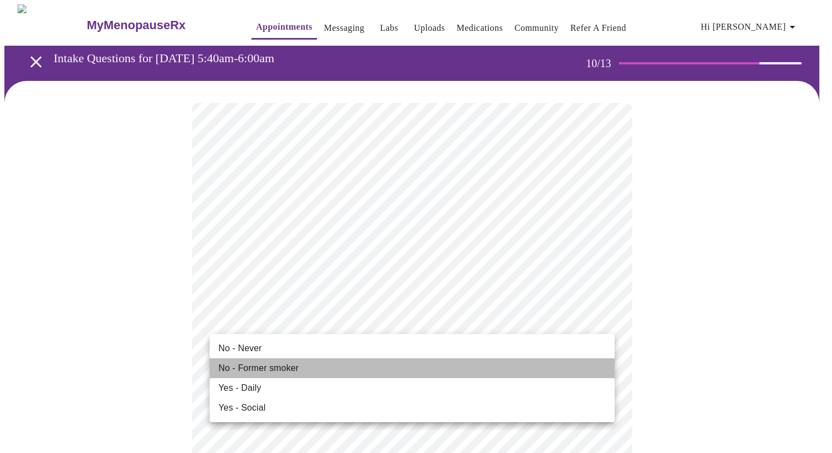
click at [488, 363] on li "No - Former smoker" at bounding box center [412, 368] width 405 height 20
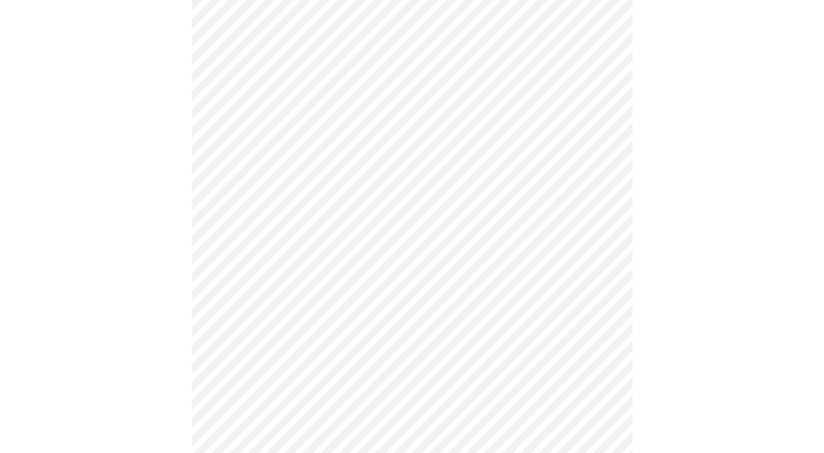
scroll to position [873, 0]
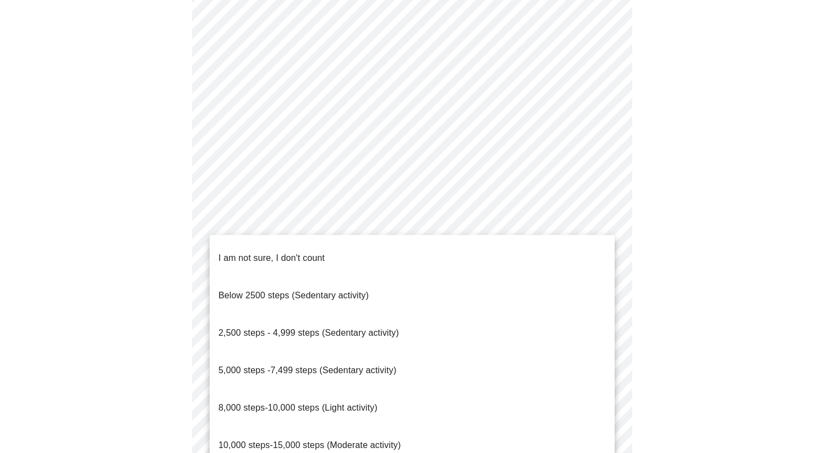
click at [392, 439] on p "10,000 steps-15,000 steps (Moderate activity)" at bounding box center [310, 445] width 182 height 13
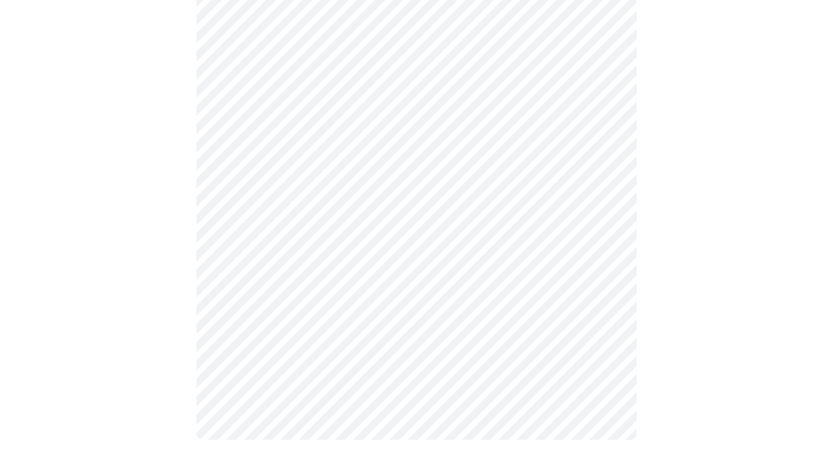
scroll to position [980, 0]
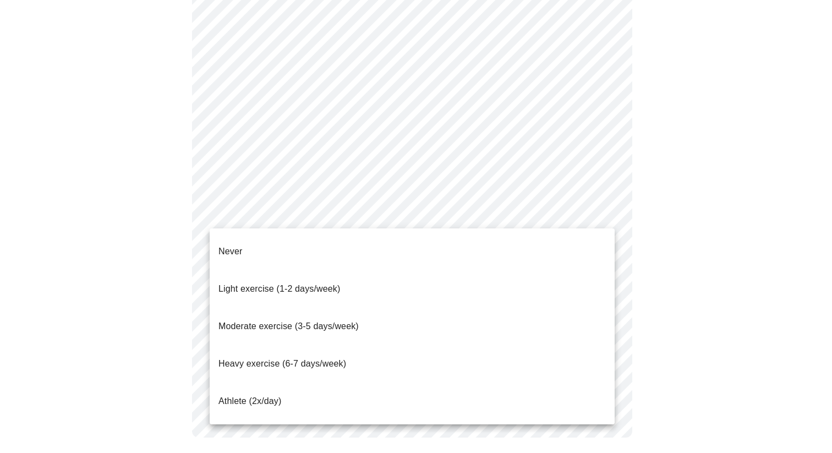
click at [342, 245] on li "Never" at bounding box center [412, 251] width 405 height 37
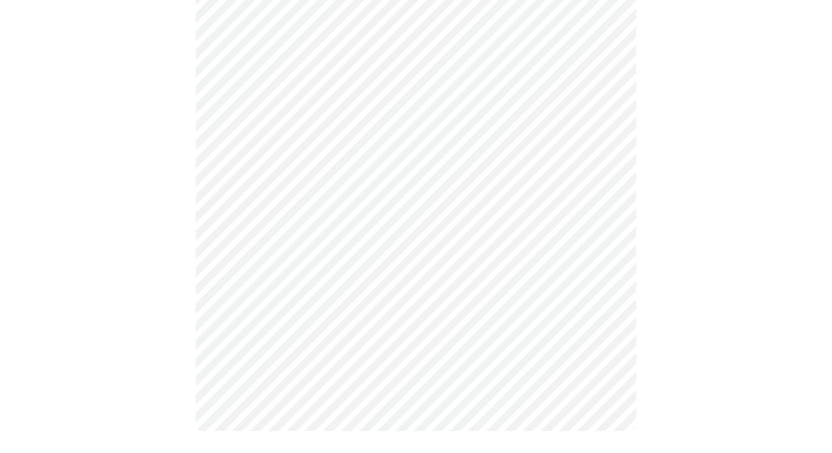
scroll to position [976, 0]
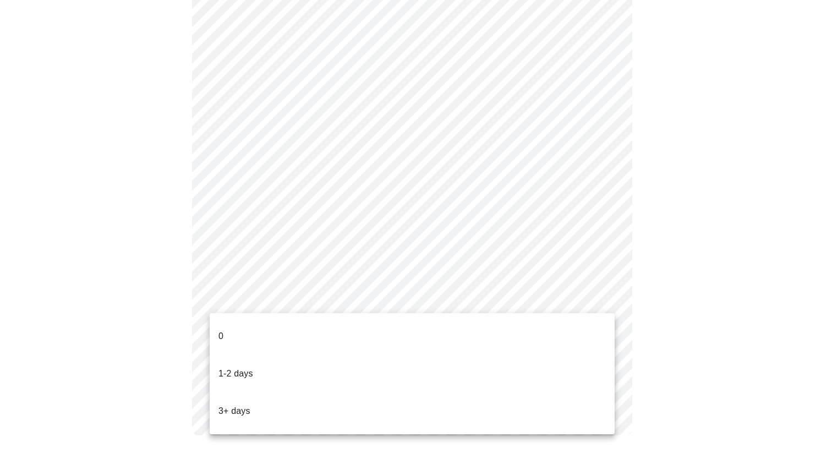
click at [380, 328] on li "0" at bounding box center [412, 336] width 405 height 37
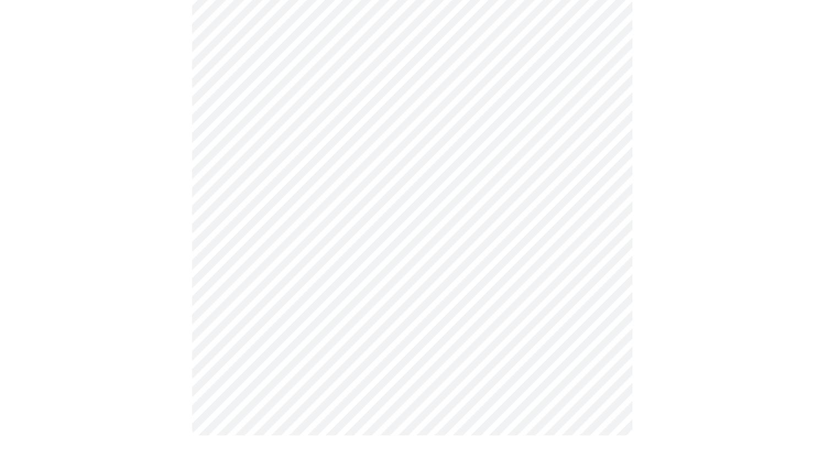
scroll to position [0, 0]
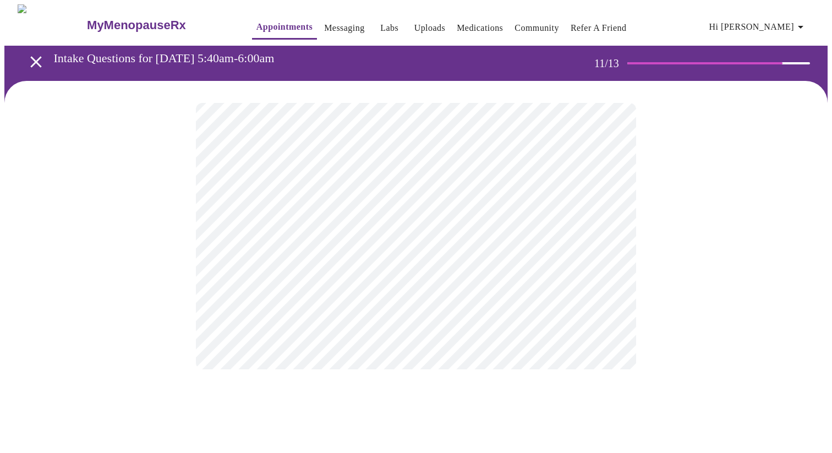
click at [663, 214] on div at bounding box center [415, 236] width 823 height 310
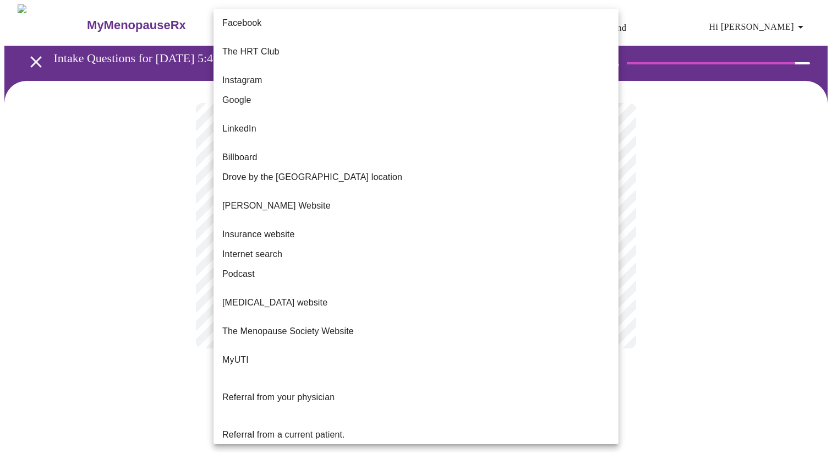
click at [402, 230] on body "MyMenopauseRx Appointments Messaging Labs Uploads Medications Community Refer a…" at bounding box center [415, 187] width 823 height 366
click at [373, 90] on li "Google" at bounding box center [416, 100] width 405 height 20
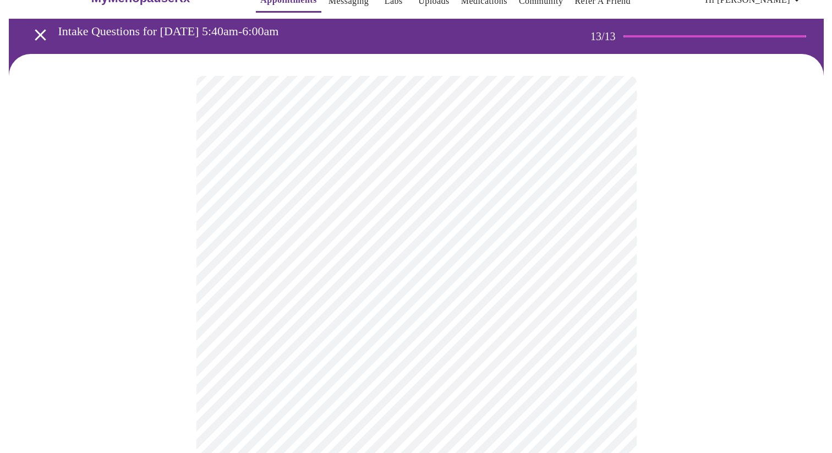
scroll to position [29, 0]
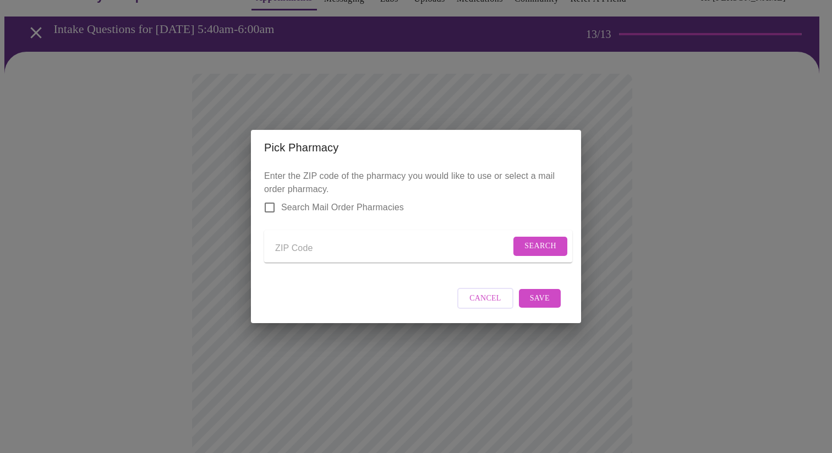
click at [321, 253] on input "Send a message to your care team" at bounding box center [393, 248] width 236 height 18
type input "98033"
click at [536, 246] on span "Search" at bounding box center [541, 246] width 32 height 14
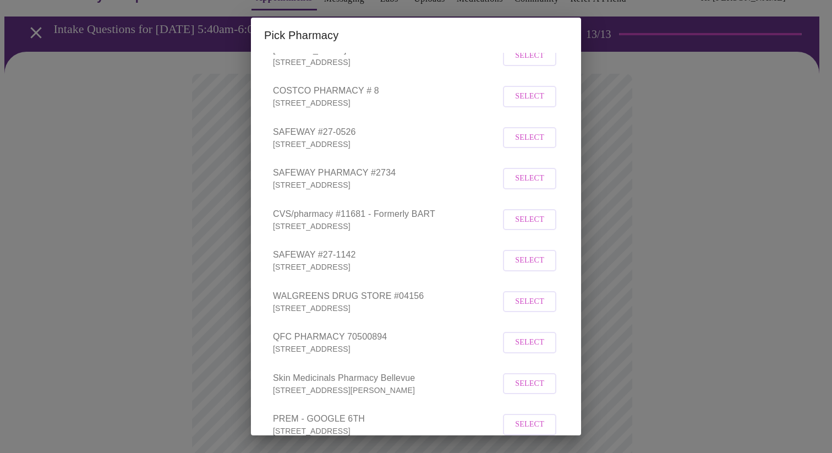
scroll to position [133, 0]
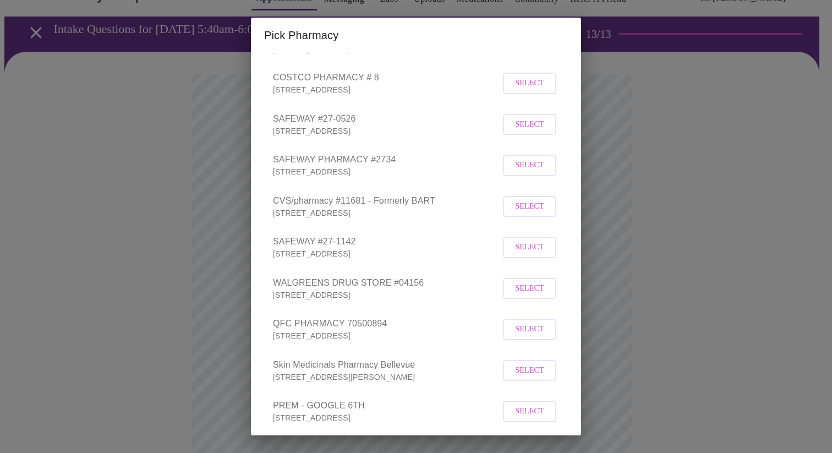
click at [540, 299] on button "Select" at bounding box center [529, 288] width 53 height 21
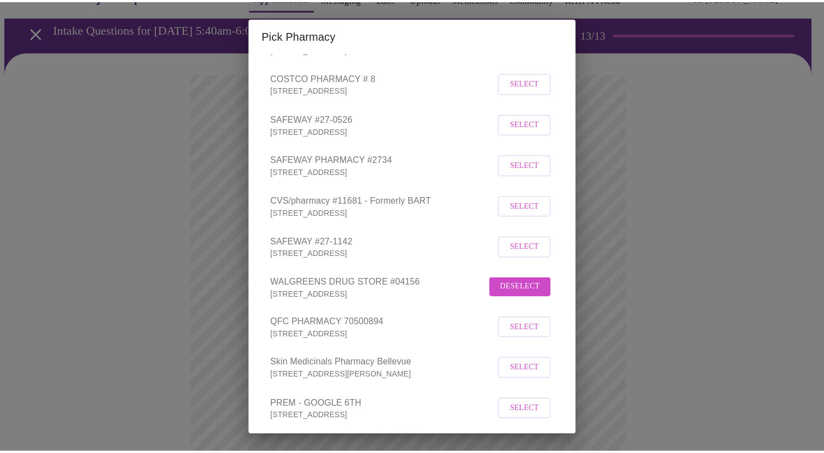
scroll to position [241, 0]
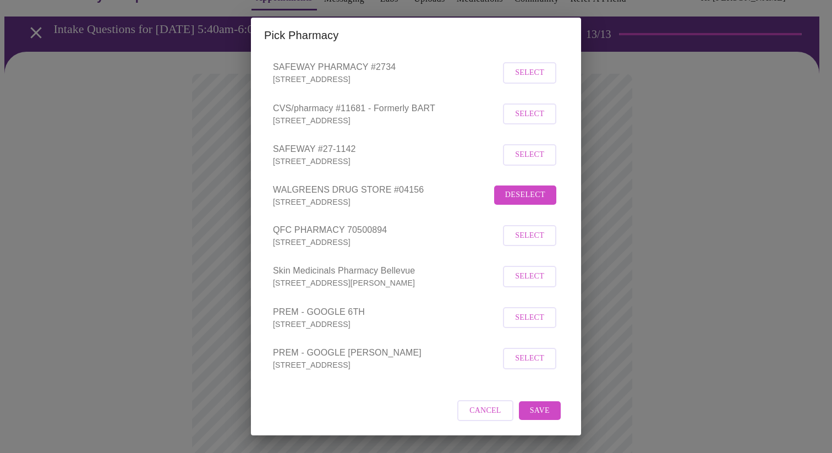
click at [534, 413] on span "Save" at bounding box center [540, 411] width 20 height 14
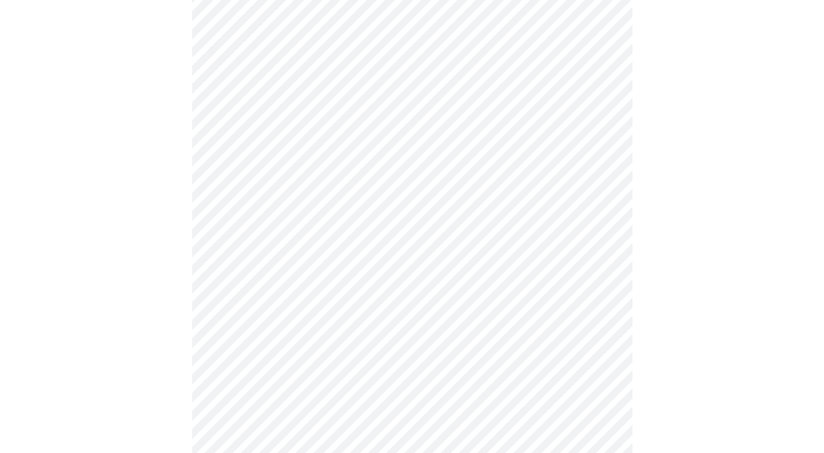
scroll to position [521, 0]
